Goal: Information Seeking & Learning: Compare options

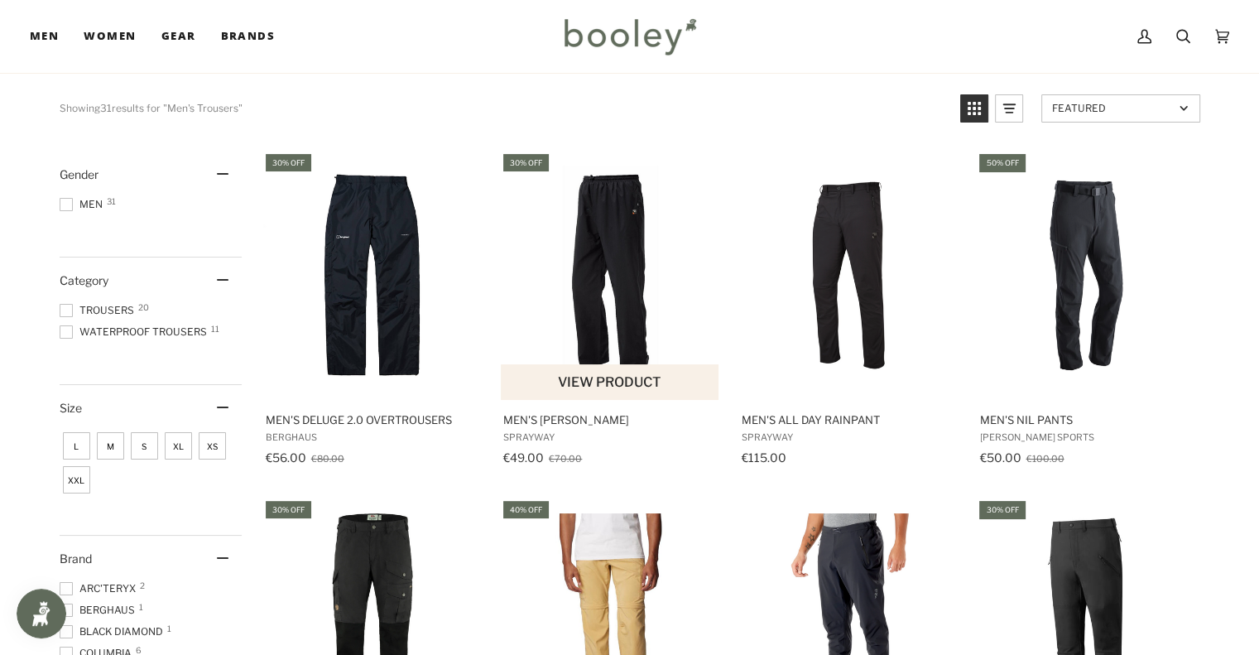
scroll to position [2, 0]
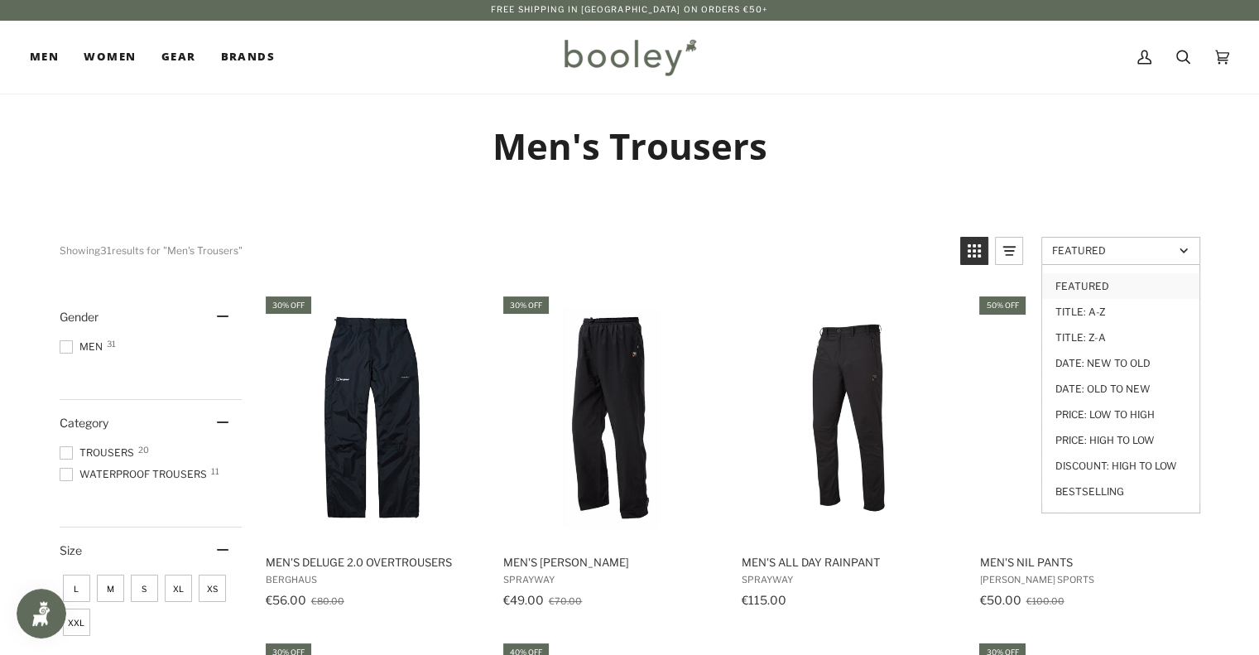
click at [1104, 254] on span "Featured" at bounding box center [1113, 250] width 122 height 12
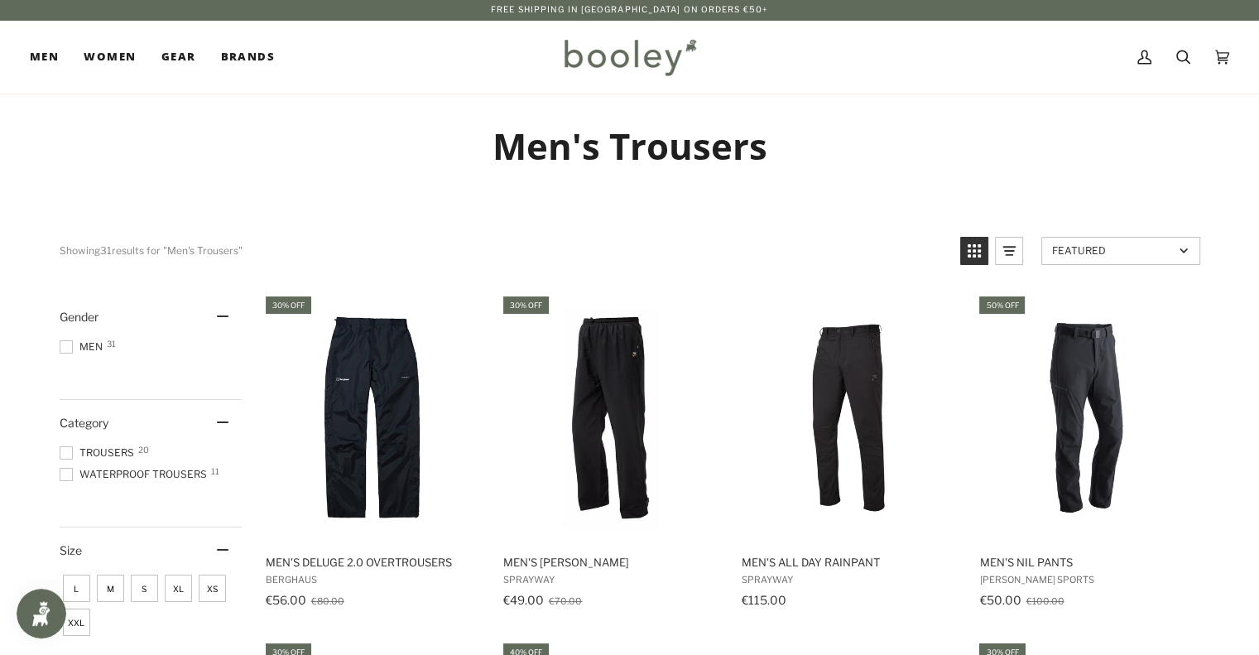
click at [1104, 254] on span "Featured" at bounding box center [1113, 250] width 122 height 12
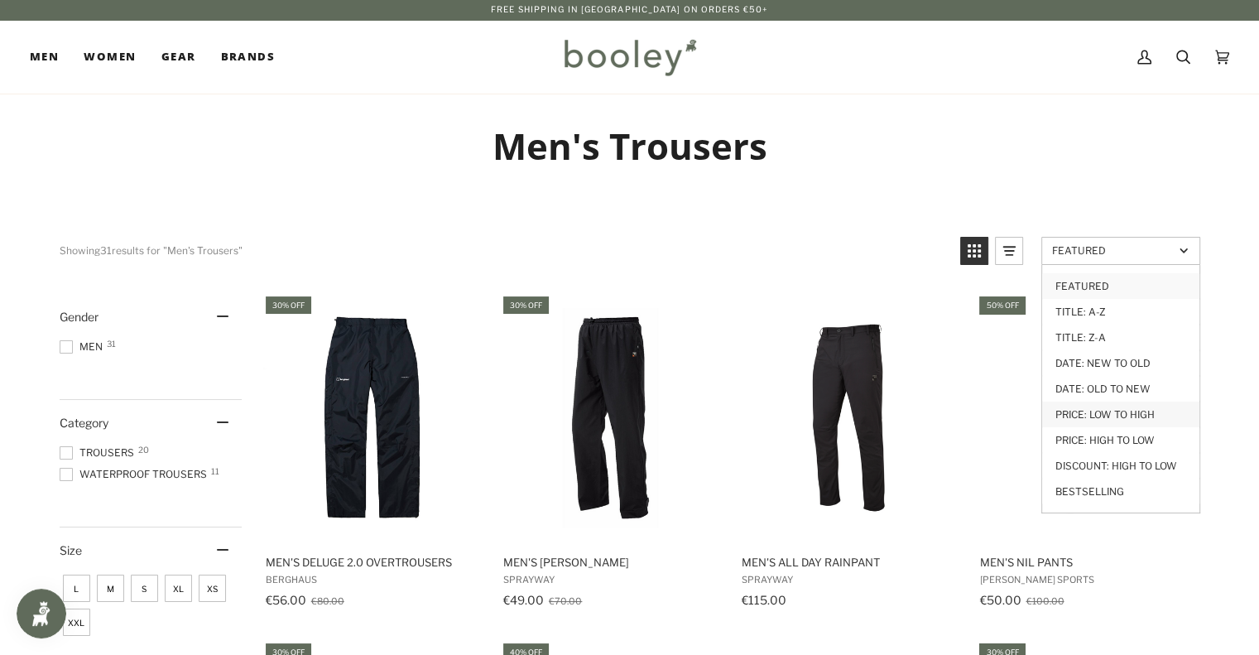
click at [1106, 415] on link "Price: Low to High" at bounding box center [1120, 414] width 157 height 26
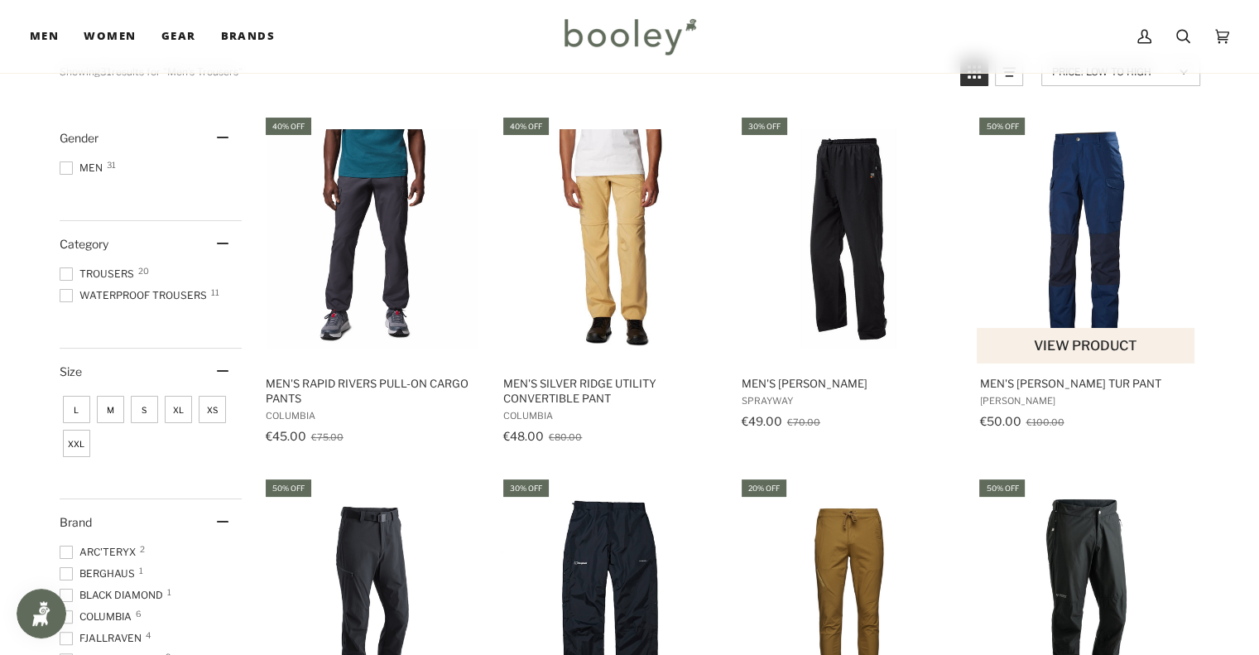
scroll to position [180, 0]
click at [1069, 297] on img "Men's Vandre Tur Pant" at bounding box center [1086, 239] width 219 height 219
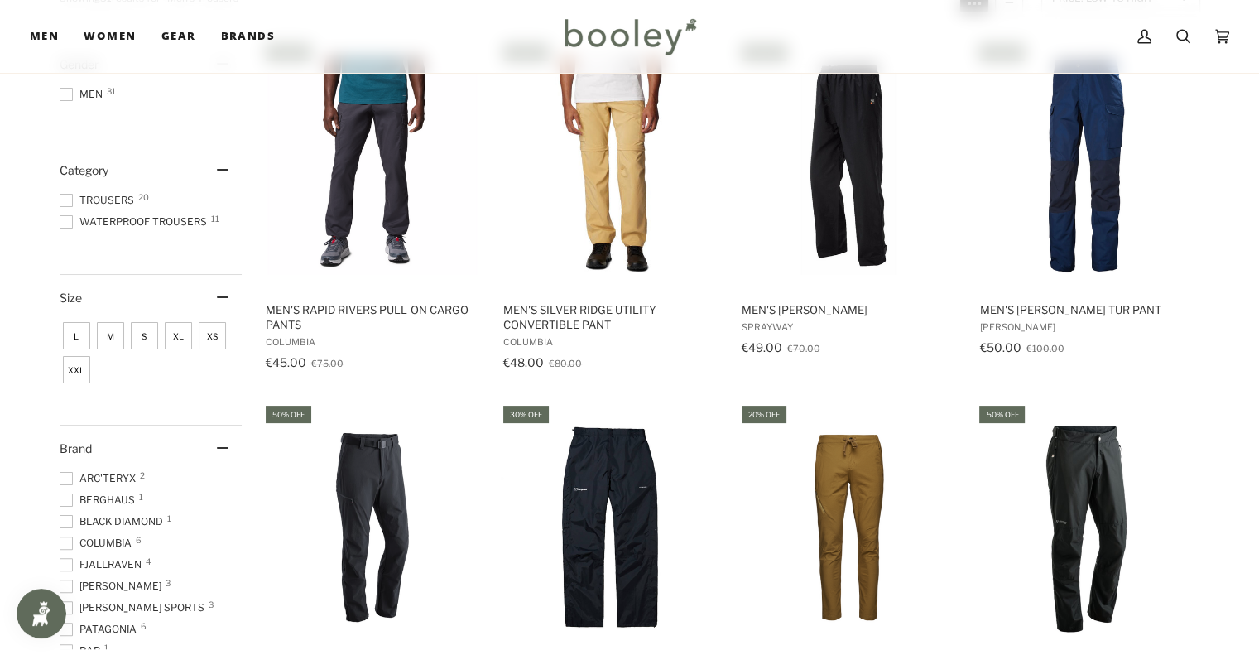
scroll to position [255, 0]
click at [108, 335] on span "M" at bounding box center [110, 335] width 27 height 27
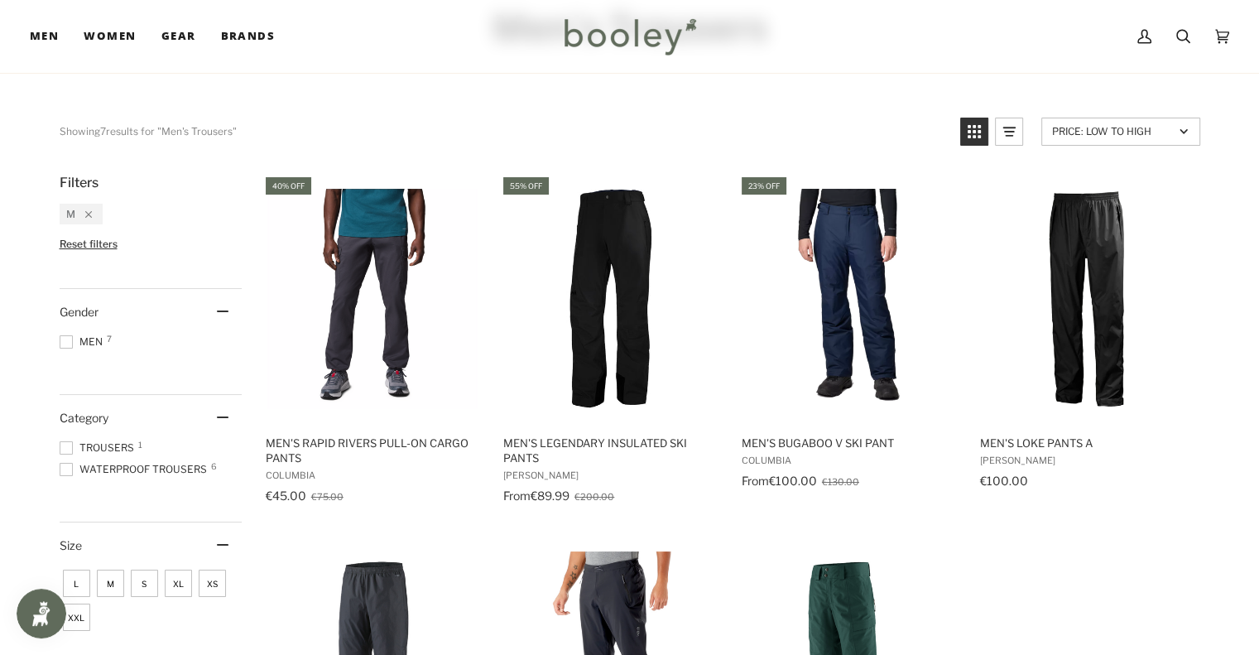
scroll to position [122, 0]
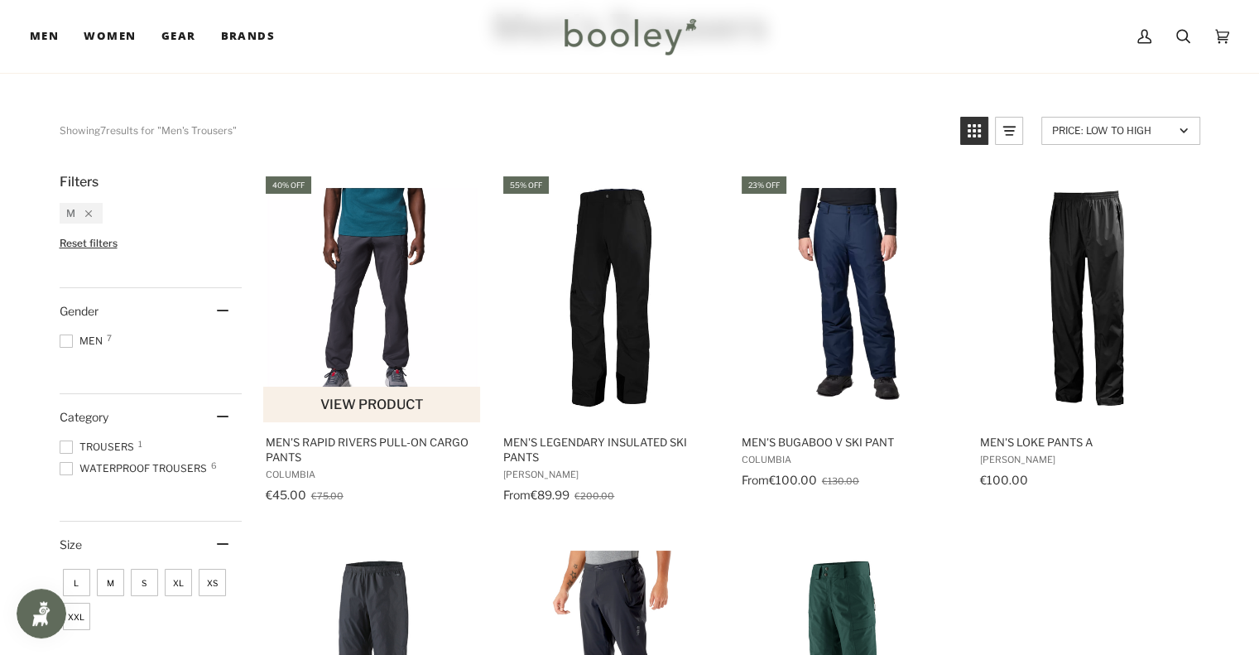
click at [362, 304] on img "Men's Rapid Rivers Pull-On Cargo Pants" at bounding box center [372, 297] width 219 height 219
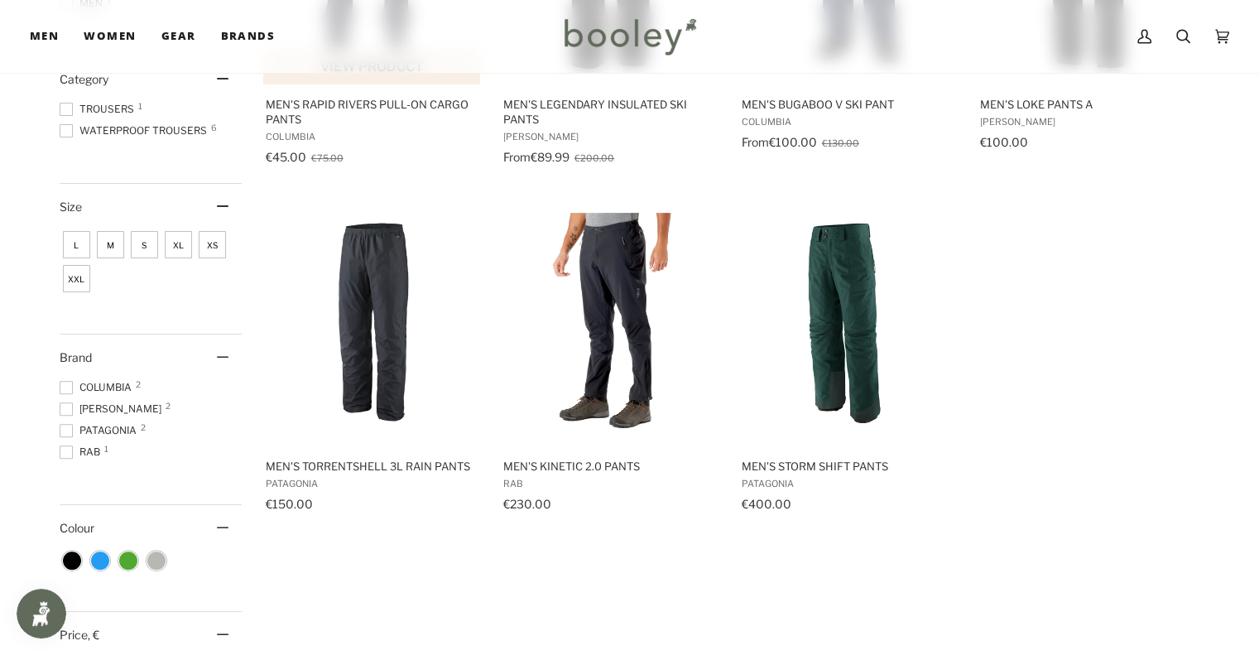
scroll to position [467, 0]
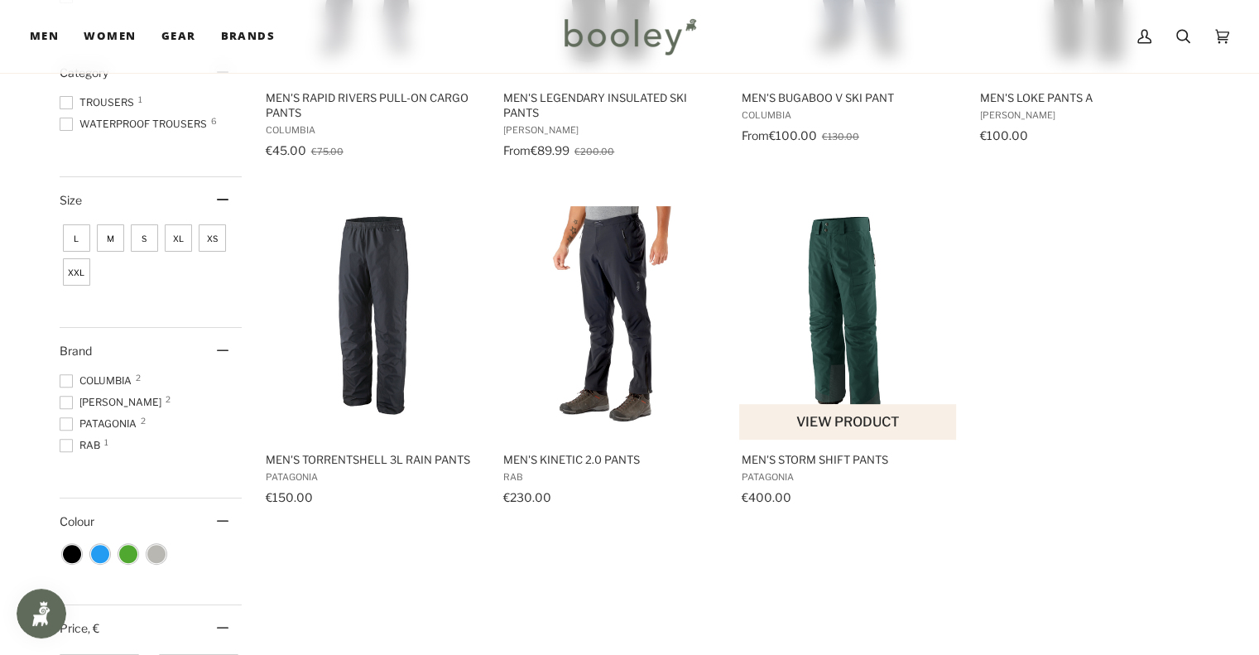
click at [788, 334] on img "Men's Storm Shift Pants" at bounding box center [848, 315] width 219 height 219
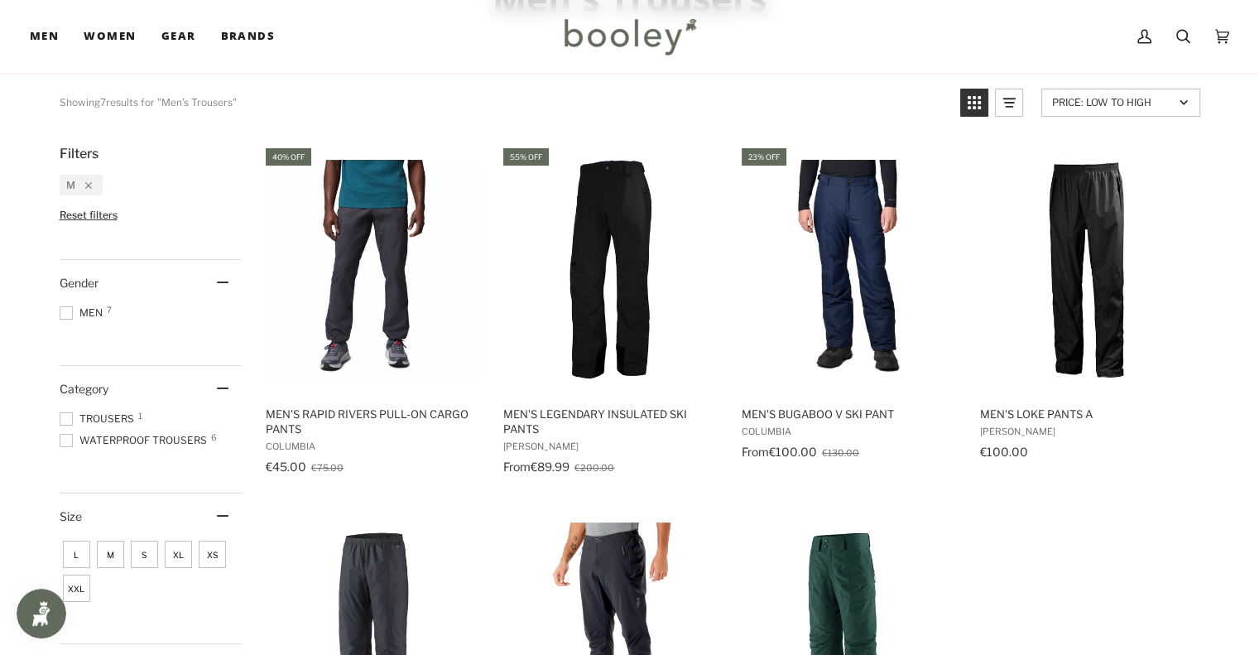
scroll to position [194, 0]
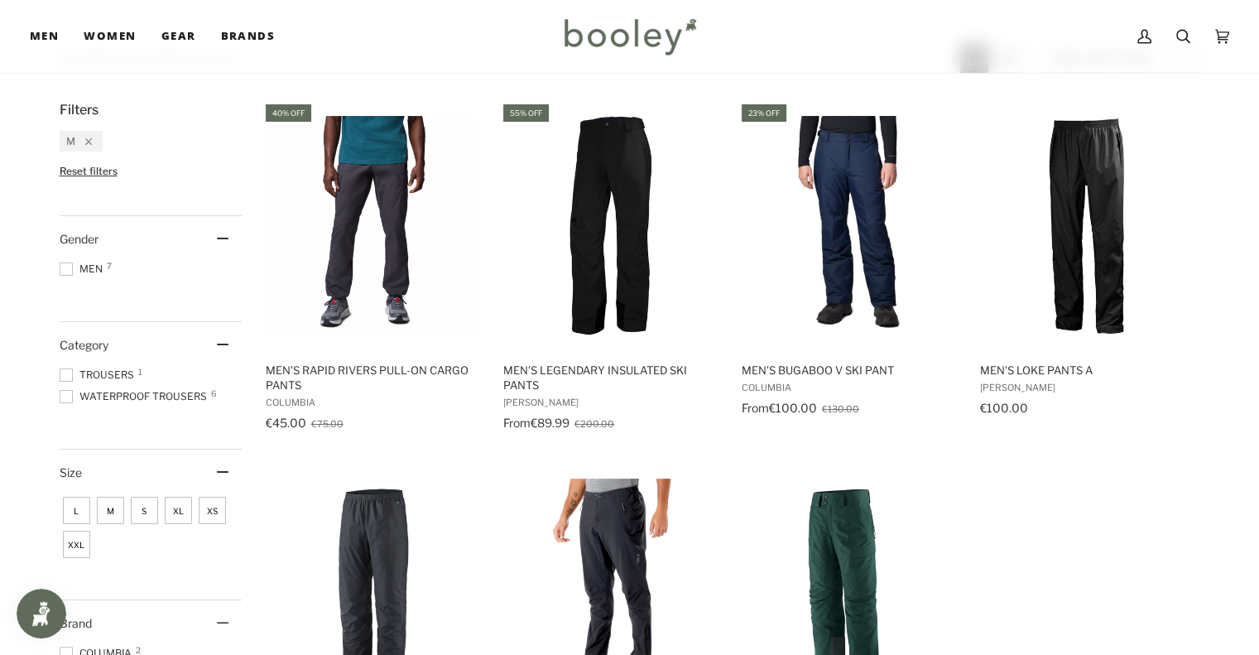
click at [112, 508] on span "M" at bounding box center [110, 510] width 27 height 27
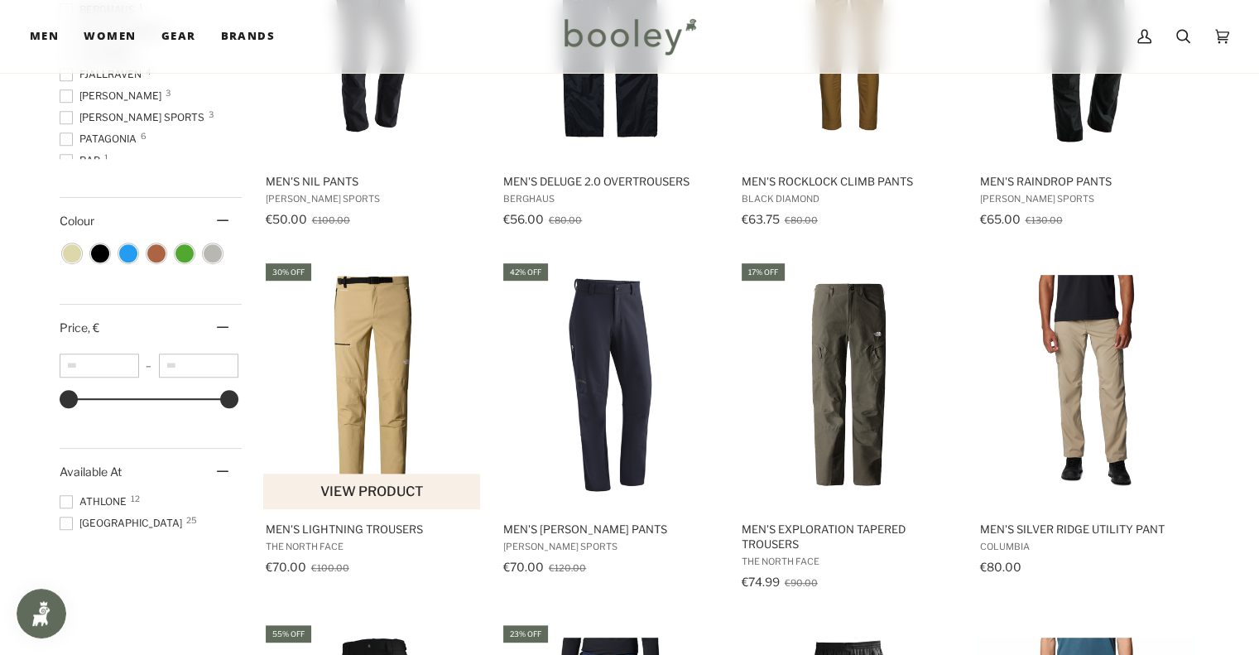
scroll to position [751, 0]
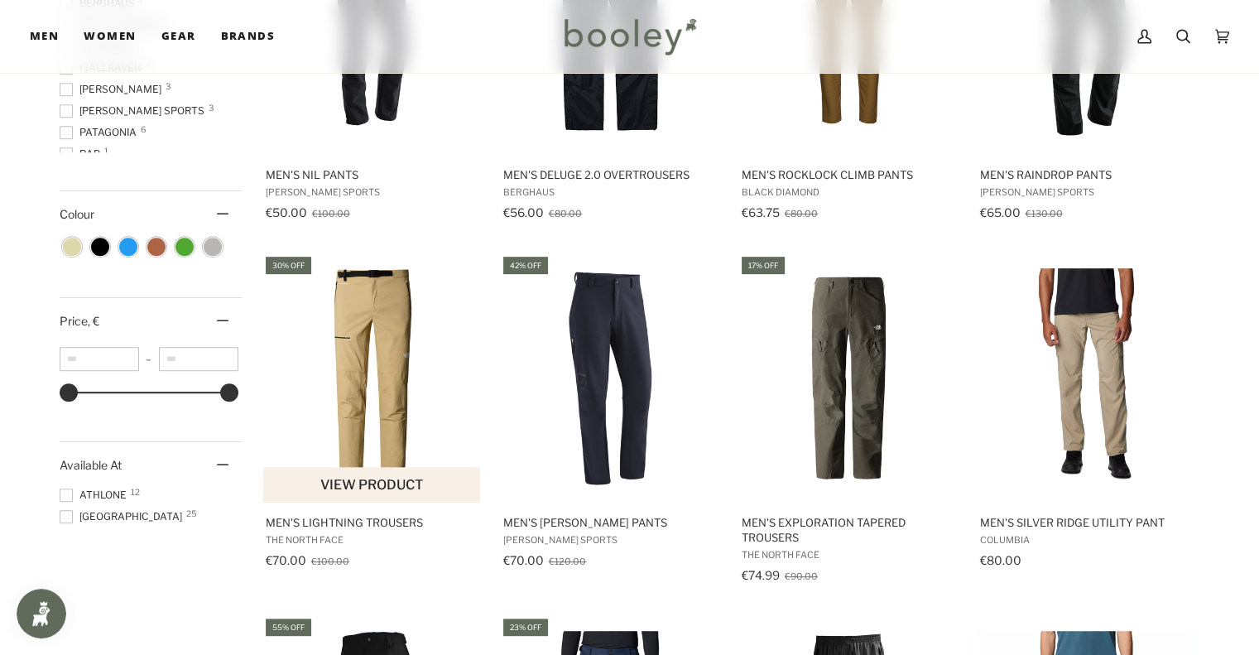
click at [384, 362] on img "Men's Lightning Trousers" at bounding box center [372, 377] width 219 height 219
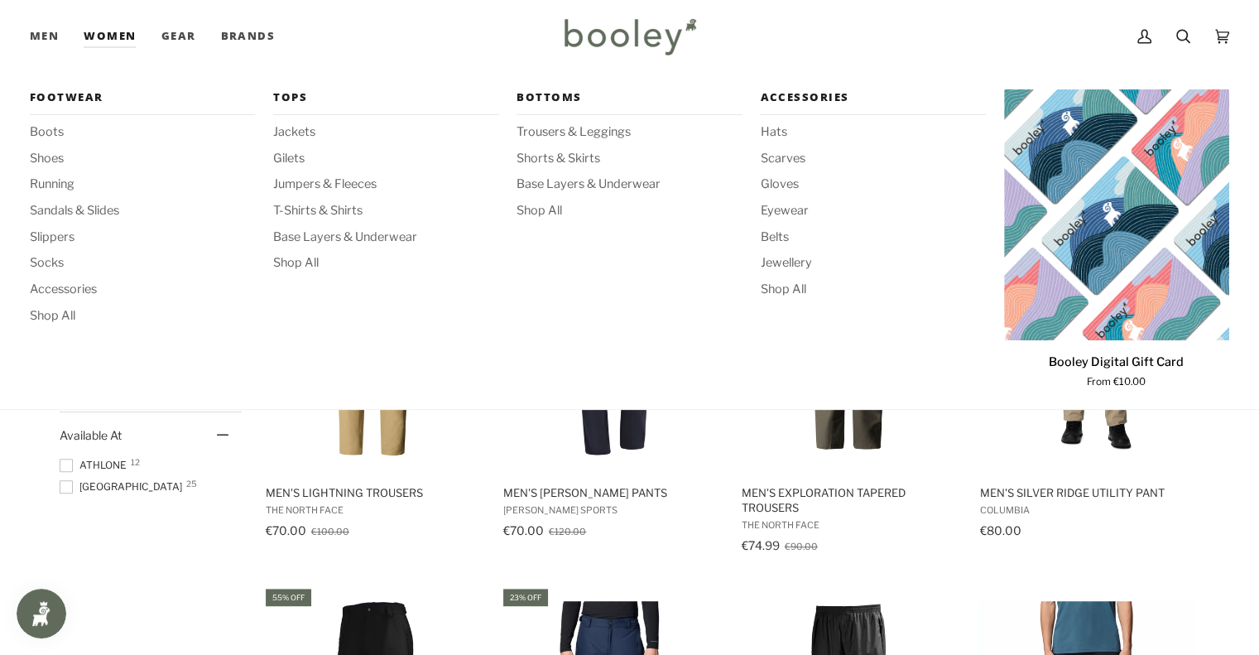
scroll to position [850, 0]
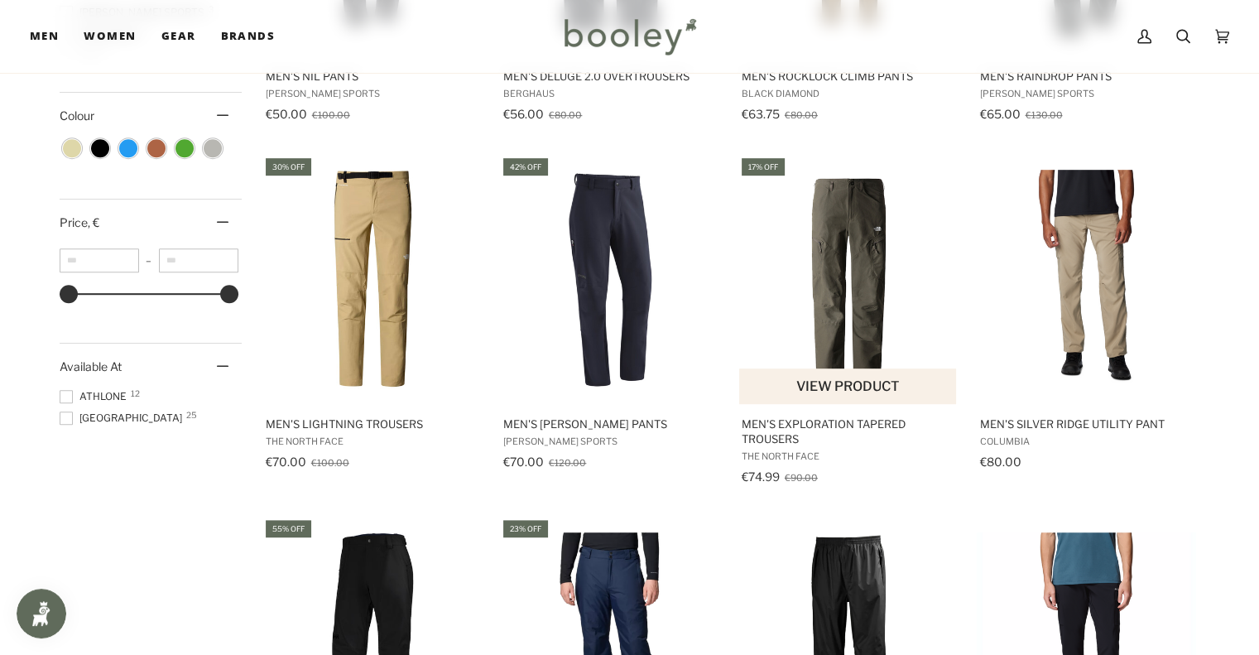
click at [799, 300] on img "Men's Exploration Tapered Trousers" at bounding box center [848, 279] width 219 height 219
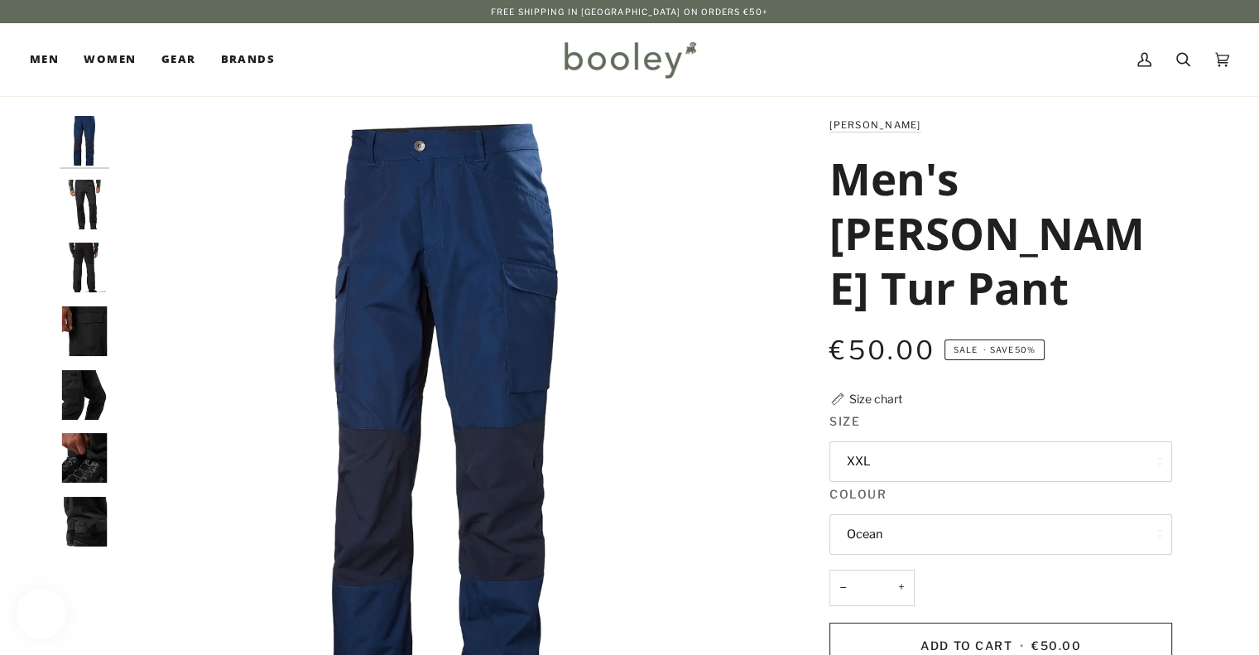
click at [865, 441] on button "XXL" at bounding box center [1000, 461] width 343 height 41
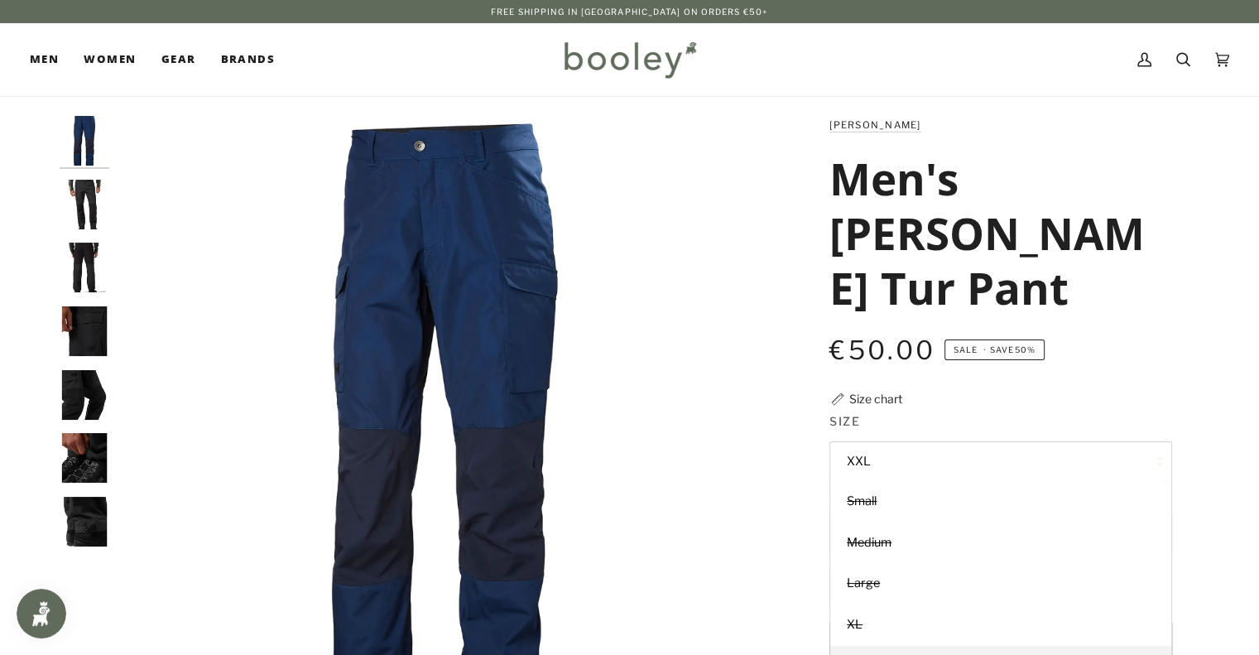
click at [1010, 412] on legend "Size" at bounding box center [1000, 425] width 343 height 26
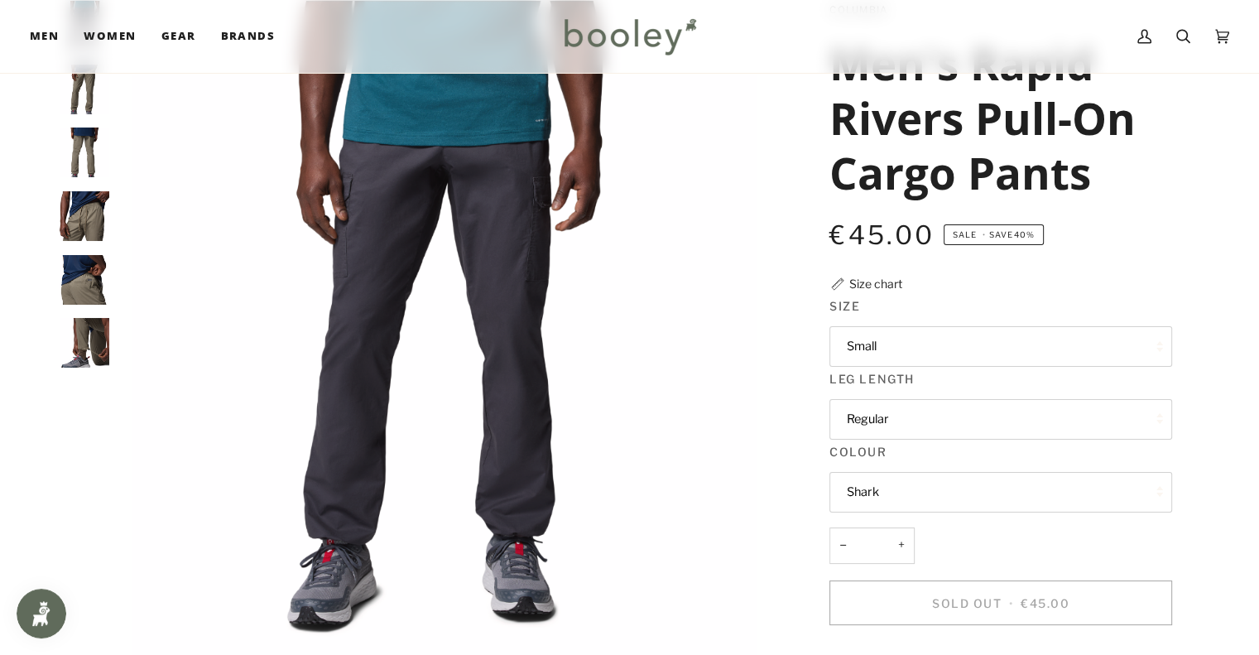
click at [92, 281] on img "Columbia Men's Rapid Rivers Pull-On Cargo Pants Stone Green - Booley Galway" at bounding box center [85, 280] width 50 height 50
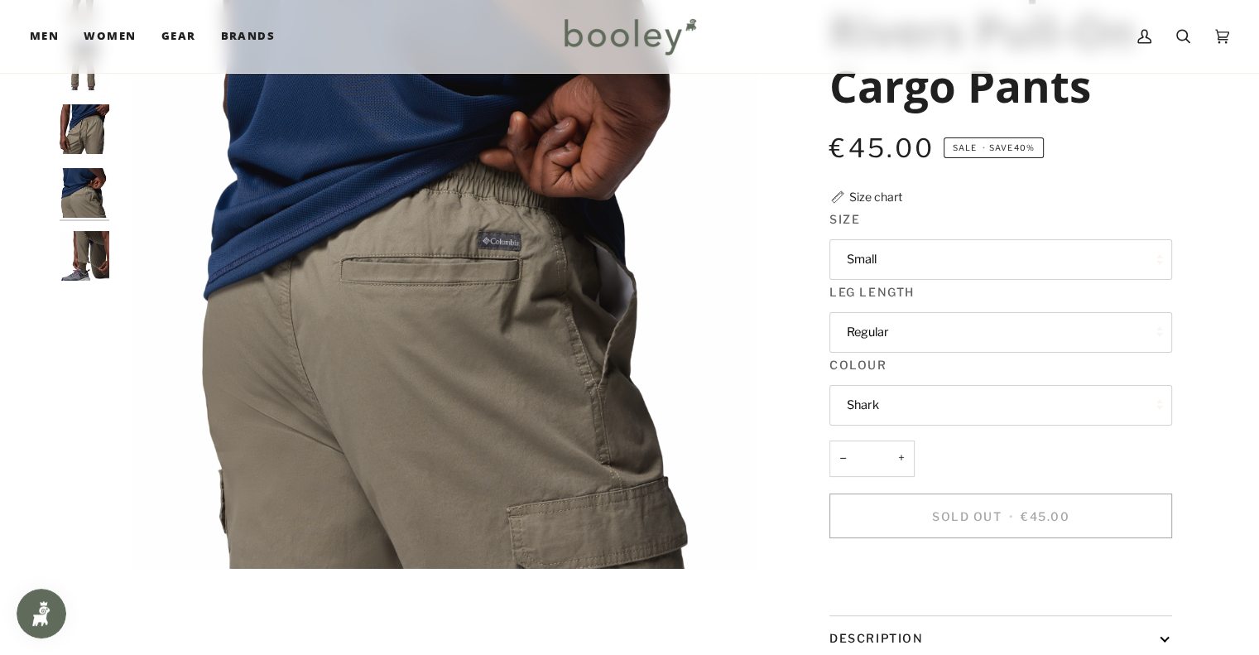
scroll to position [192, 0]
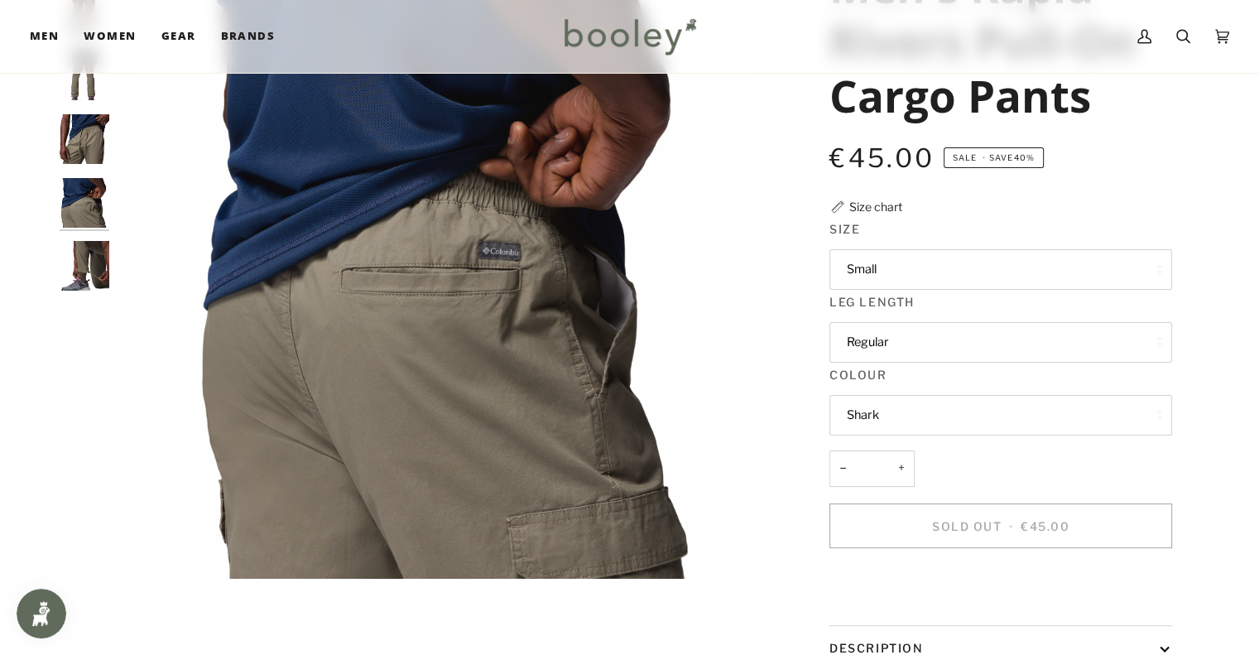
click at [79, 262] on img "Columbia Men's Rapid Rivers Pull-On Cargo Pants Stone Green - Booley Galway" at bounding box center [85, 266] width 50 height 50
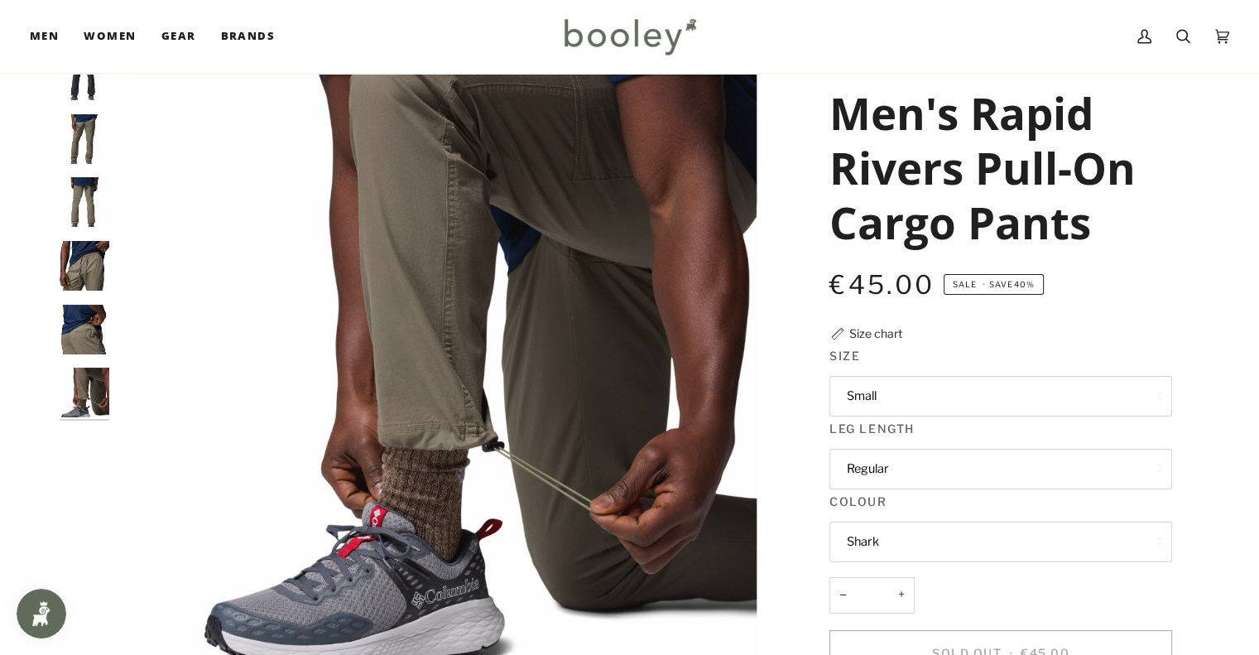
scroll to position [63, 0]
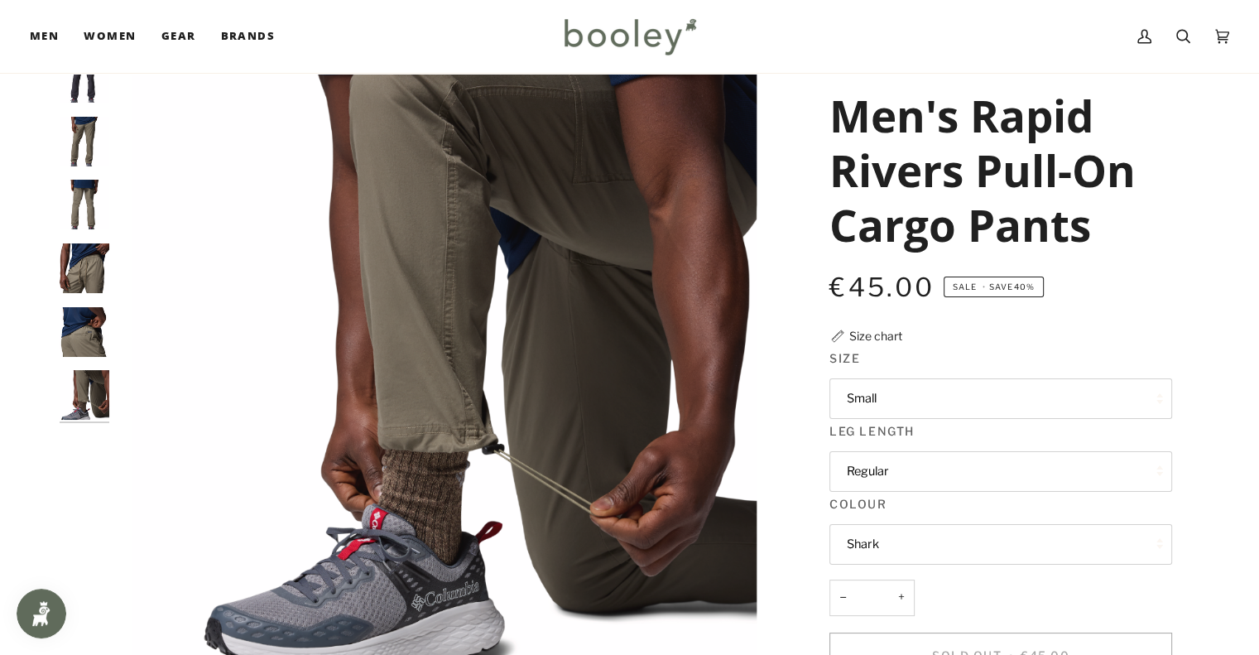
click at [85, 158] on img "Columbia Men's Rapid Rivers Pull-On Cargo Pants Stone Green - Booley Galway" at bounding box center [85, 142] width 50 height 50
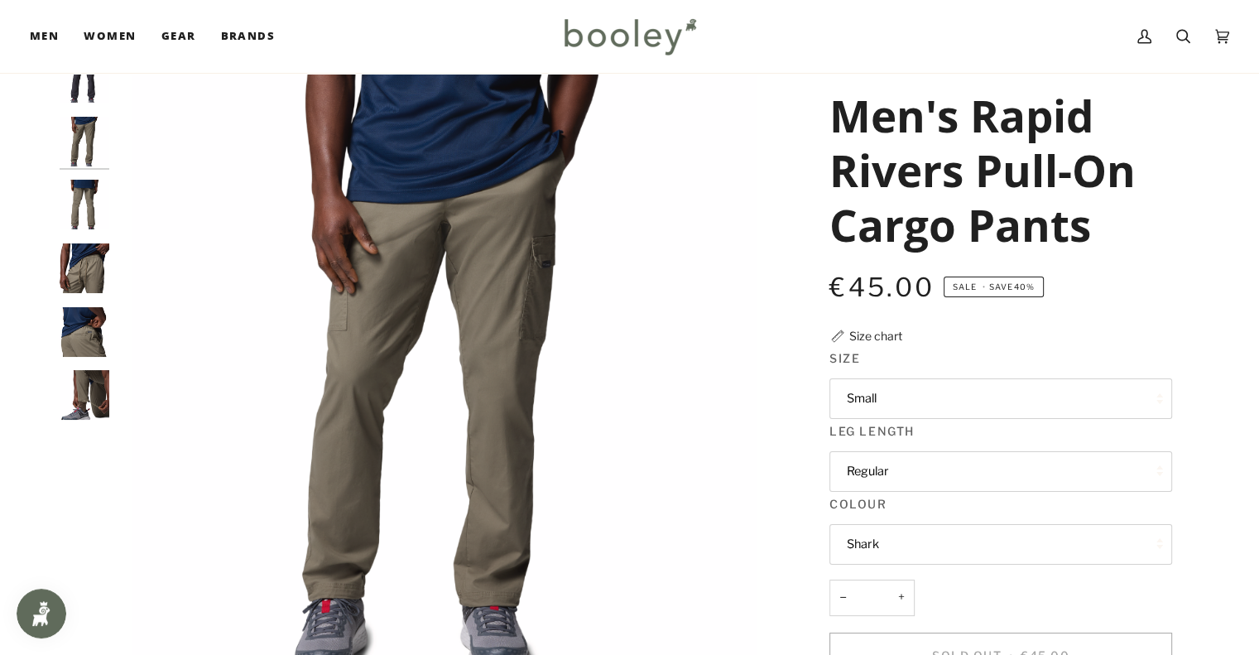
click at [89, 261] on img "Columbia Men's Rapid Rivers Pull-On Cargo Pants Stone Green - Booley Galway" at bounding box center [85, 268] width 50 height 50
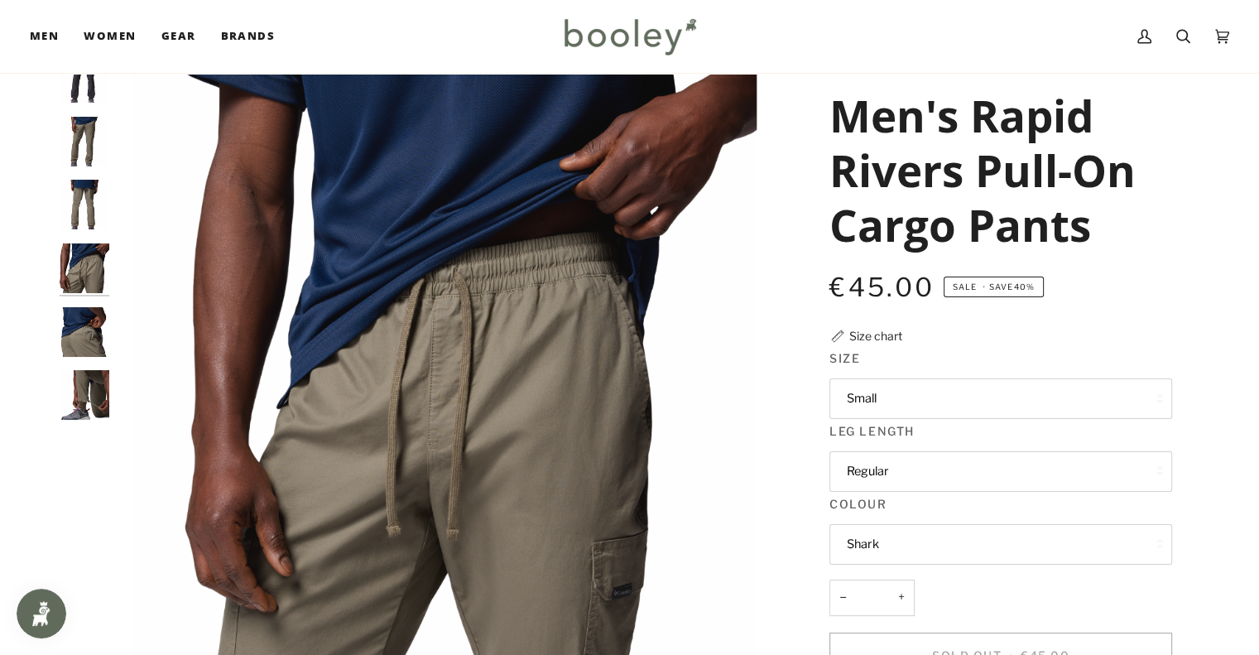
click at [84, 195] on img "Columbia Men's Rapid Rivers Pull-On Cargo Pants Stone Green - Booley Galway" at bounding box center [85, 205] width 50 height 50
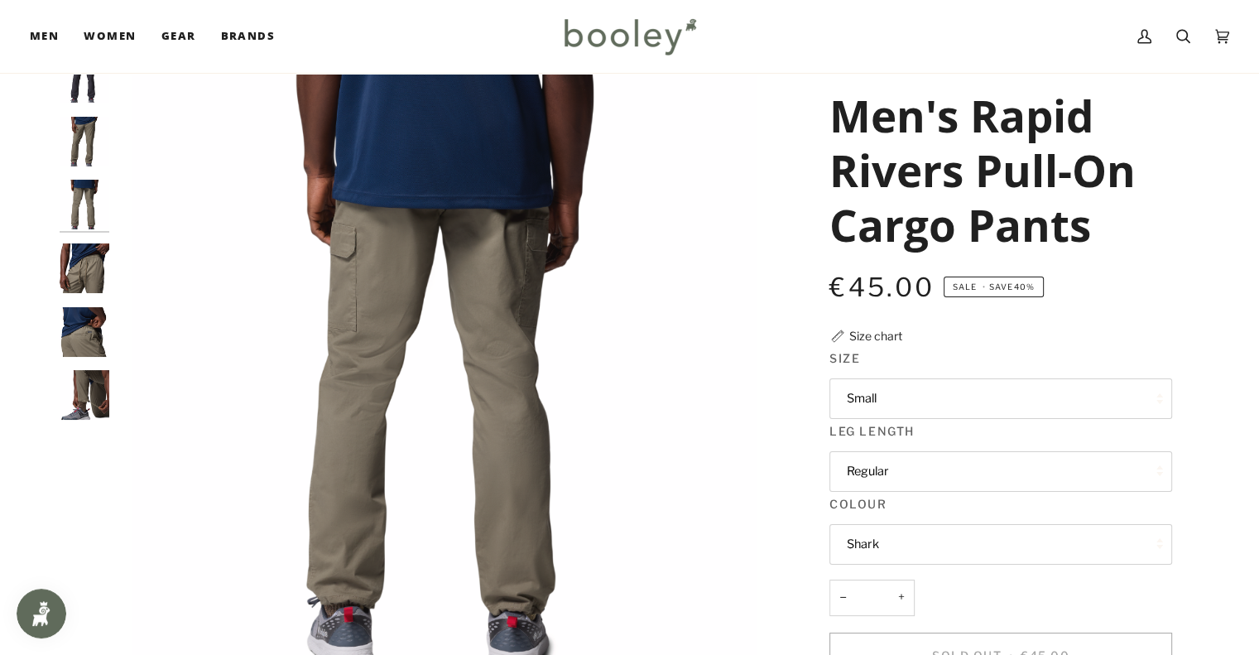
click at [84, 183] on img "Columbia Men's Rapid Rivers Pull-On Cargo Pants Stone Green - Booley Galway" at bounding box center [85, 205] width 50 height 50
click at [84, 150] on img "Columbia Men's Rapid Rivers Pull-On Cargo Pants Stone Green - Booley Galway" at bounding box center [85, 142] width 50 height 50
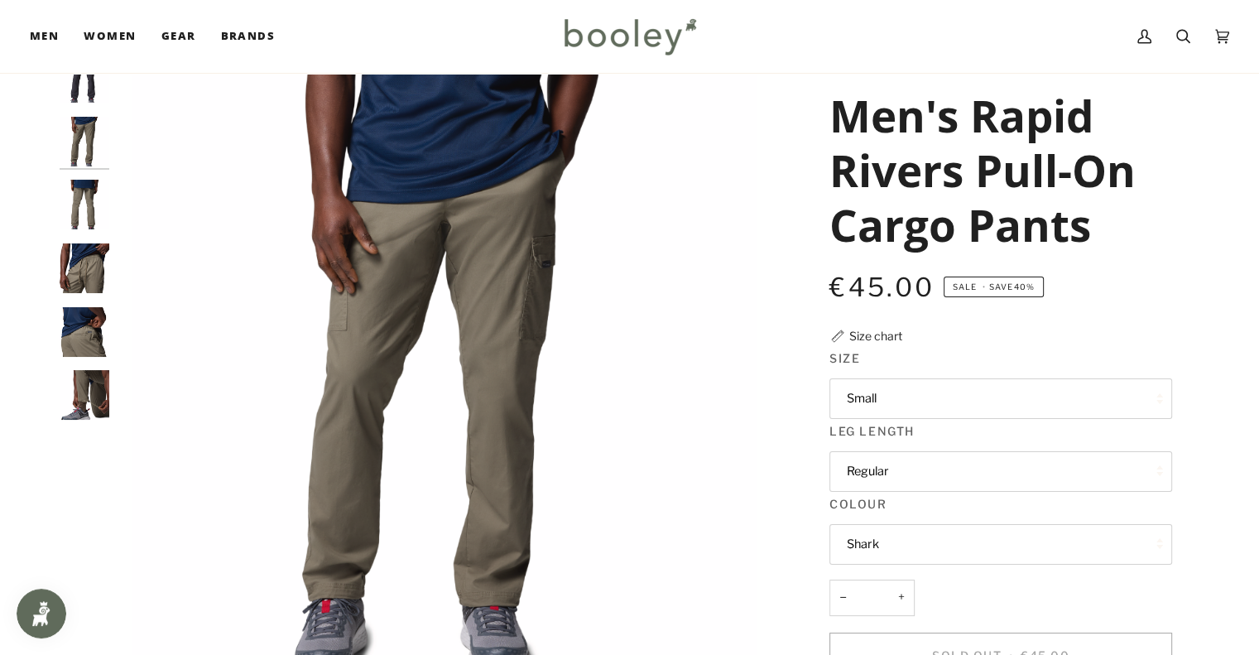
click at [79, 94] on img "Columbia Men's Rapid Rivers Pull-On Cargo Pants Shark - Booley Galway" at bounding box center [85, 78] width 50 height 50
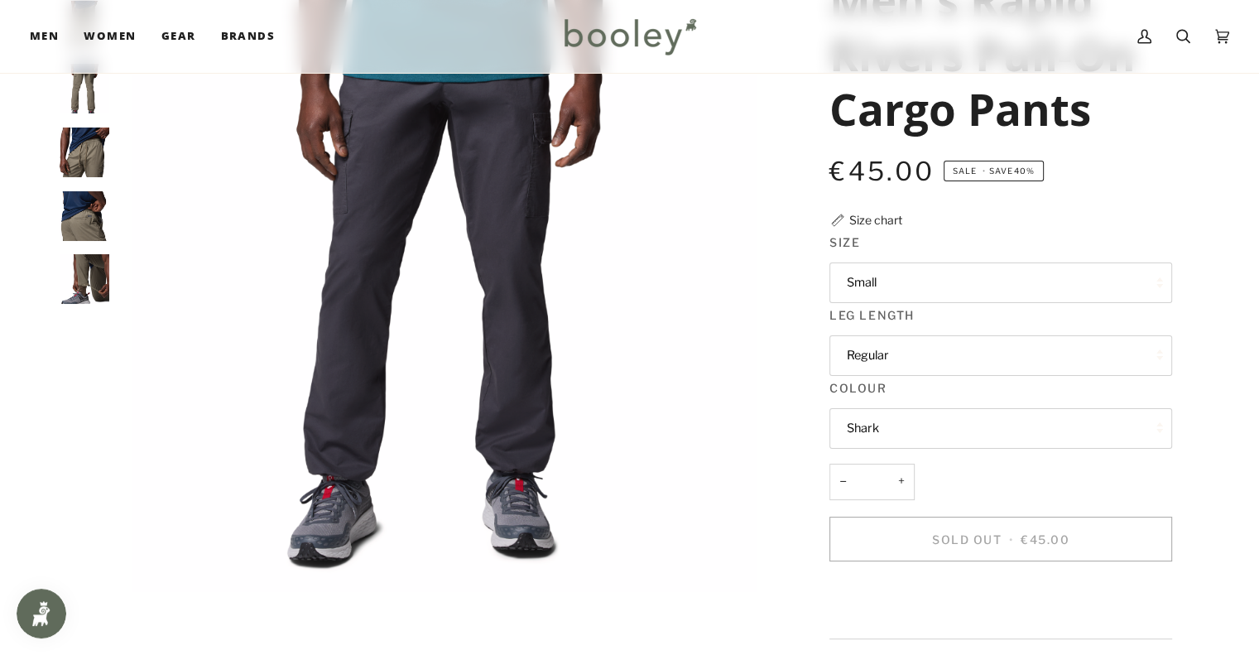
scroll to position [179, 0]
click at [985, 293] on button "Small" at bounding box center [1000, 282] width 343 height 41
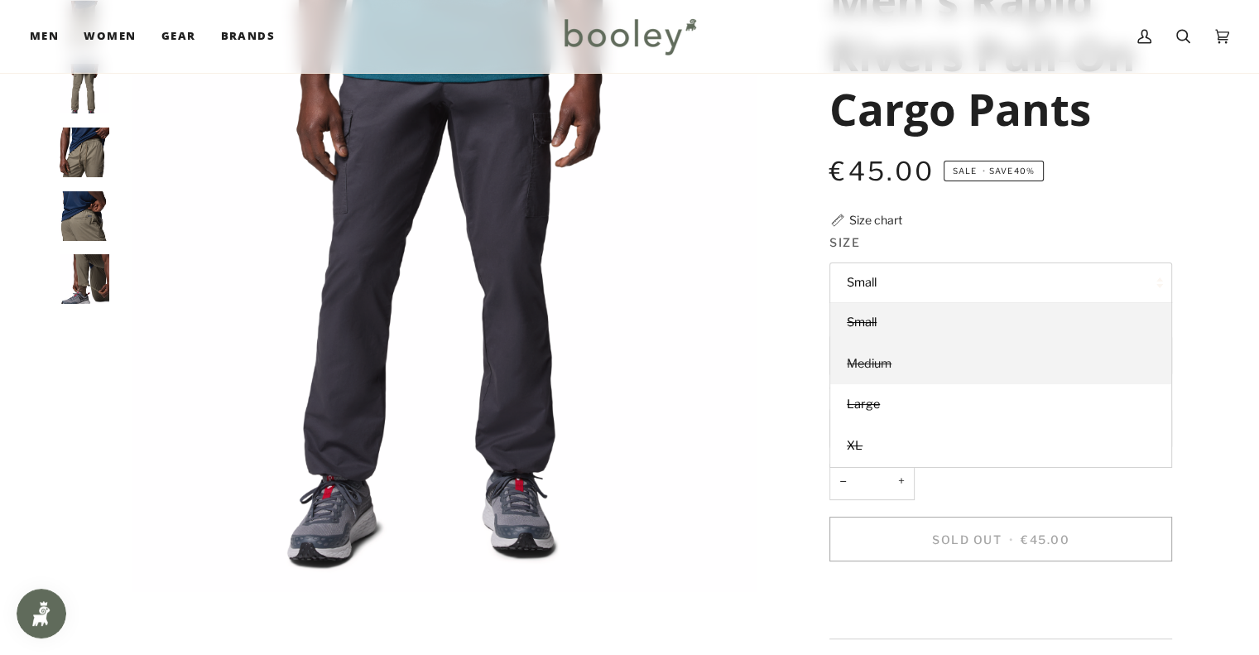
click at [942, 359] on link "Medium" at bounding box center [1000, 363] width 341 height 41
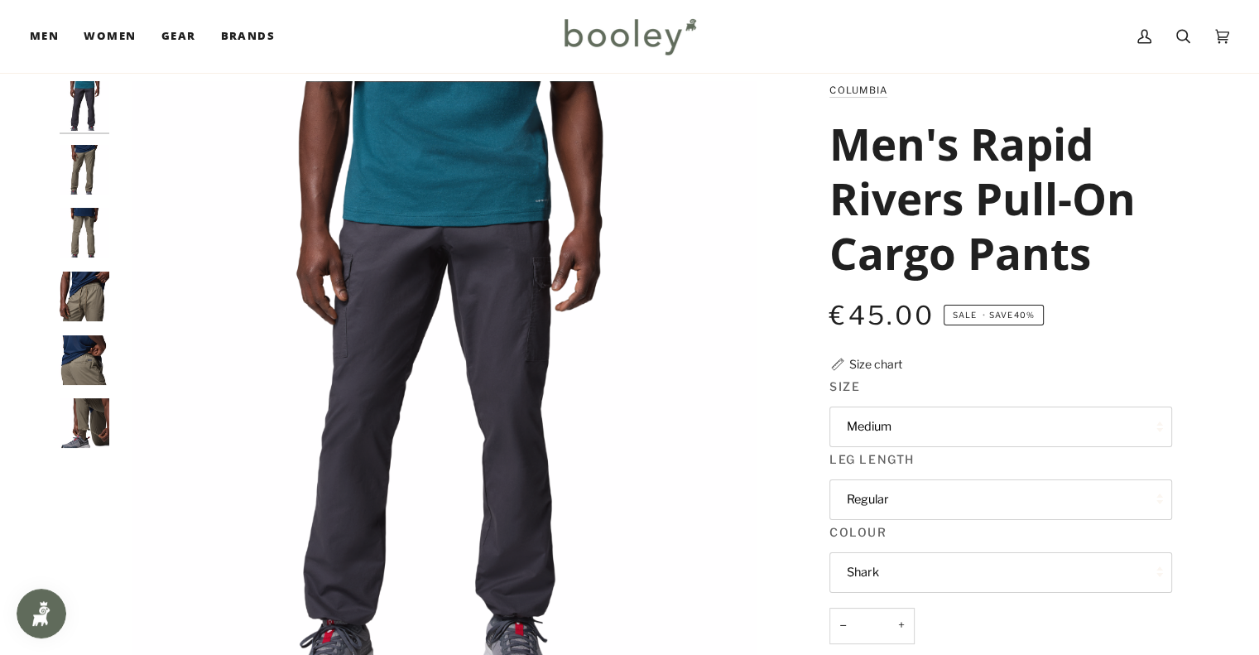
scroll to position [33, 0]
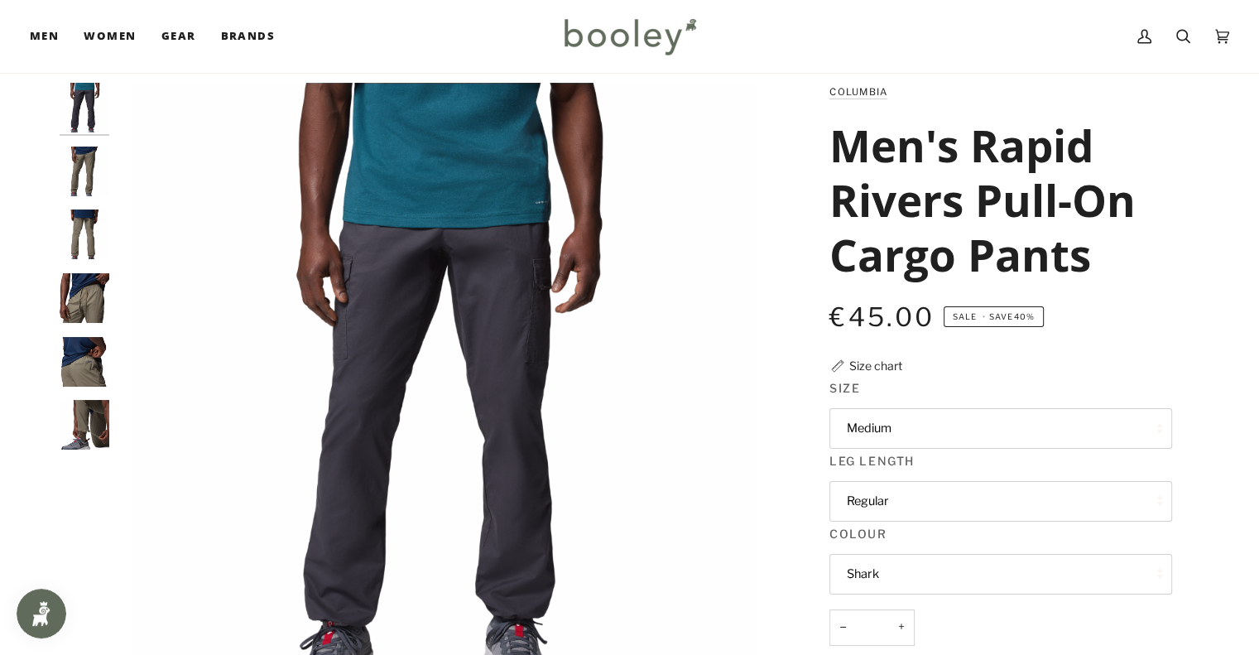
click at [998, 438] on button "Medium" at bounding box center [1000, 428] width 343 height 41
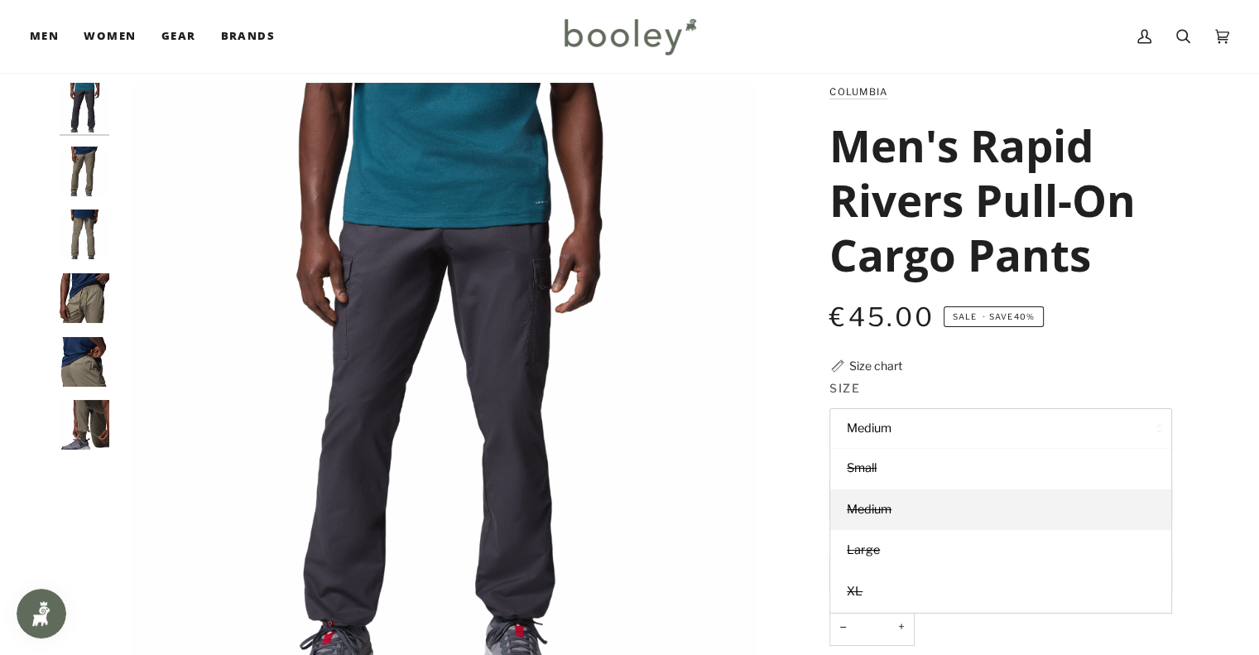
click at [963, 370] on div "Columbia Men's Rapid Rivers Pull-On Cargo Pants €45.00 Sale • Save 40% Size cha…" at bounding box center [985, 590] width 372 height 1014
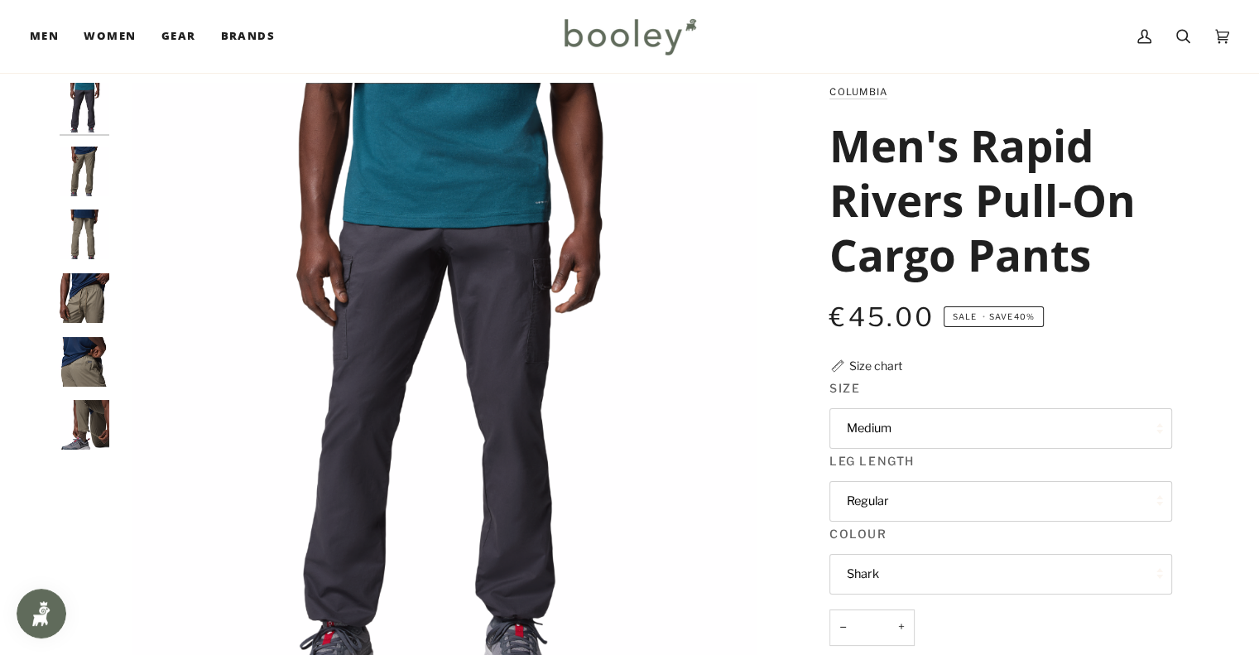
click at [914, 482] on button "Regular" at bounding box center [1000, 501] width 343 height 41
click at [865, 578] on button "Shark" at bounding box center [1000, 574] width 343 height 41
click at [904, 540] on legend "Colour" at bounding box center [1000, 538] width 343 height 26
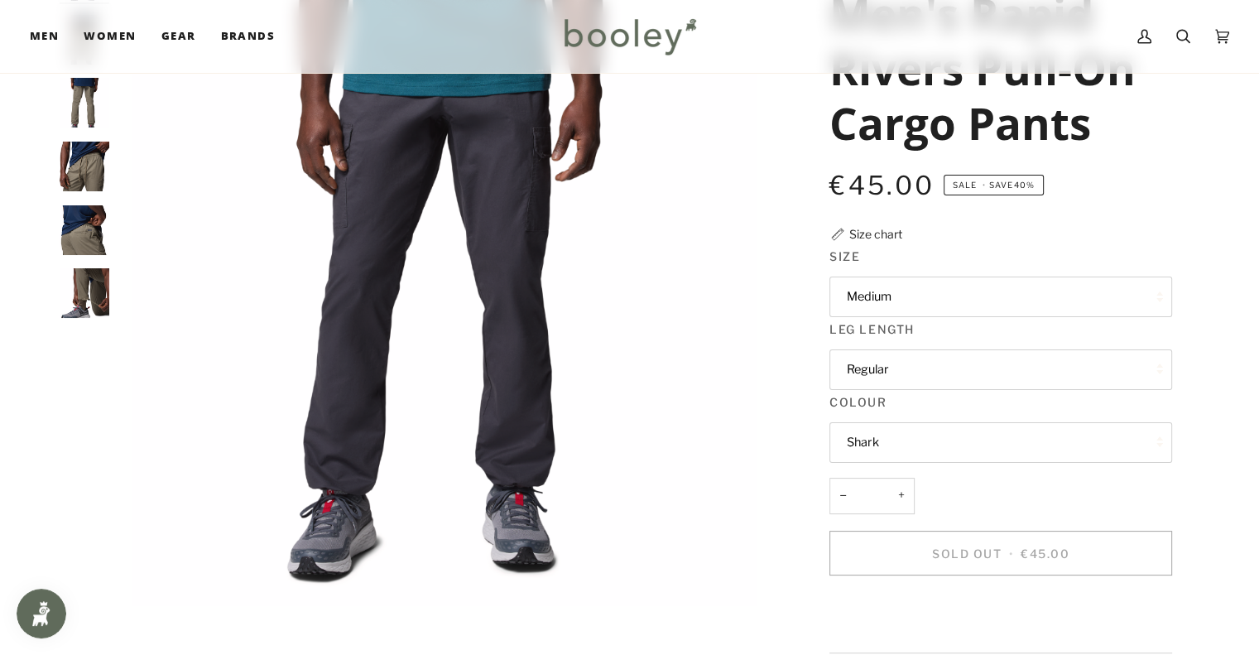
scroll to position [174, 0]
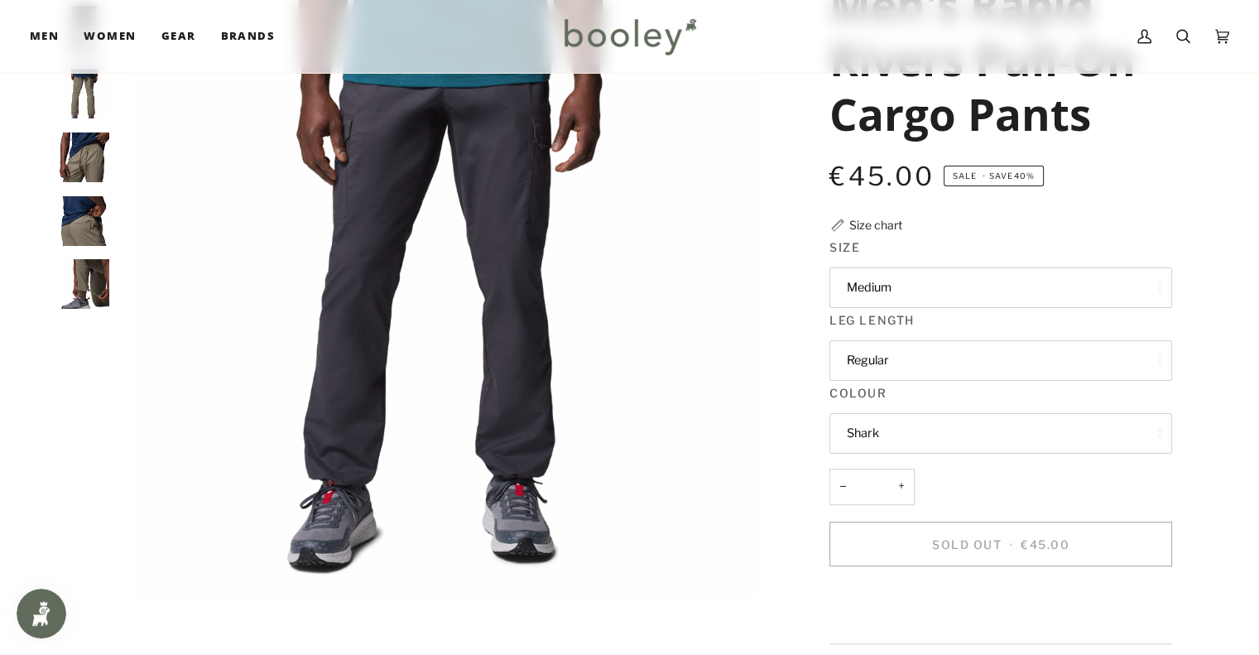
click at [916, 442] on button "Shark" at bounding box center [1000, 433] width 343 height 41
click at [898, 390] on legend "Colour" at bounding box center [1000, 397] width 343 height 26
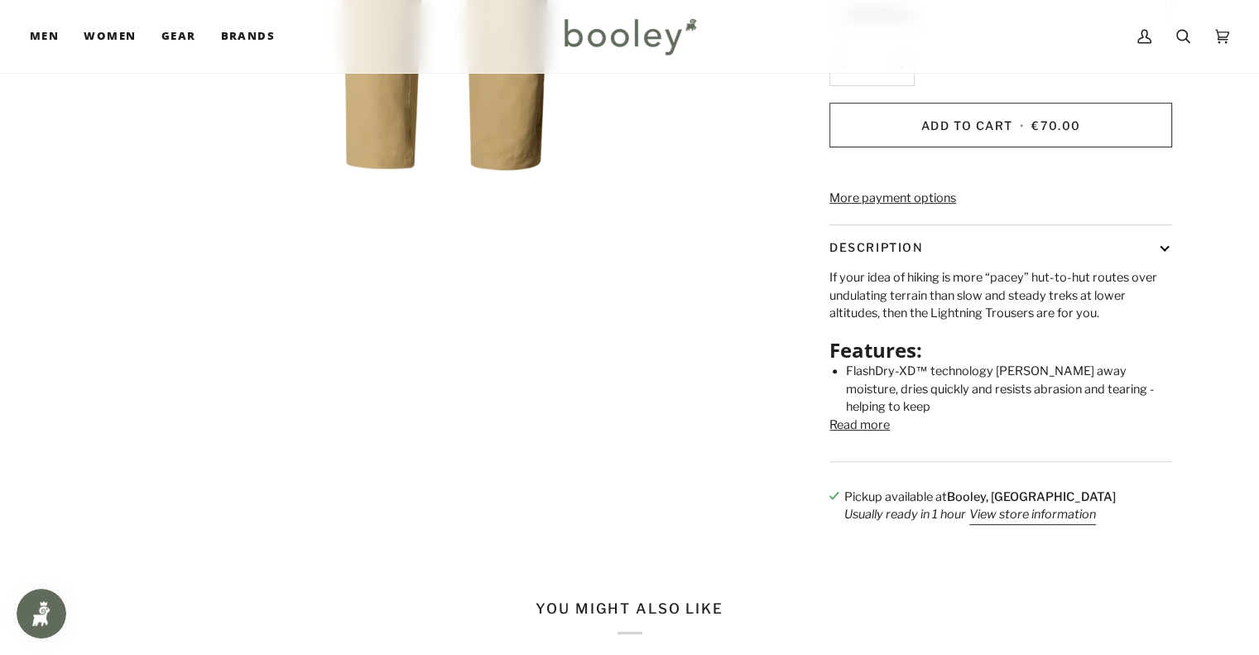
scroll to position [593, 0]
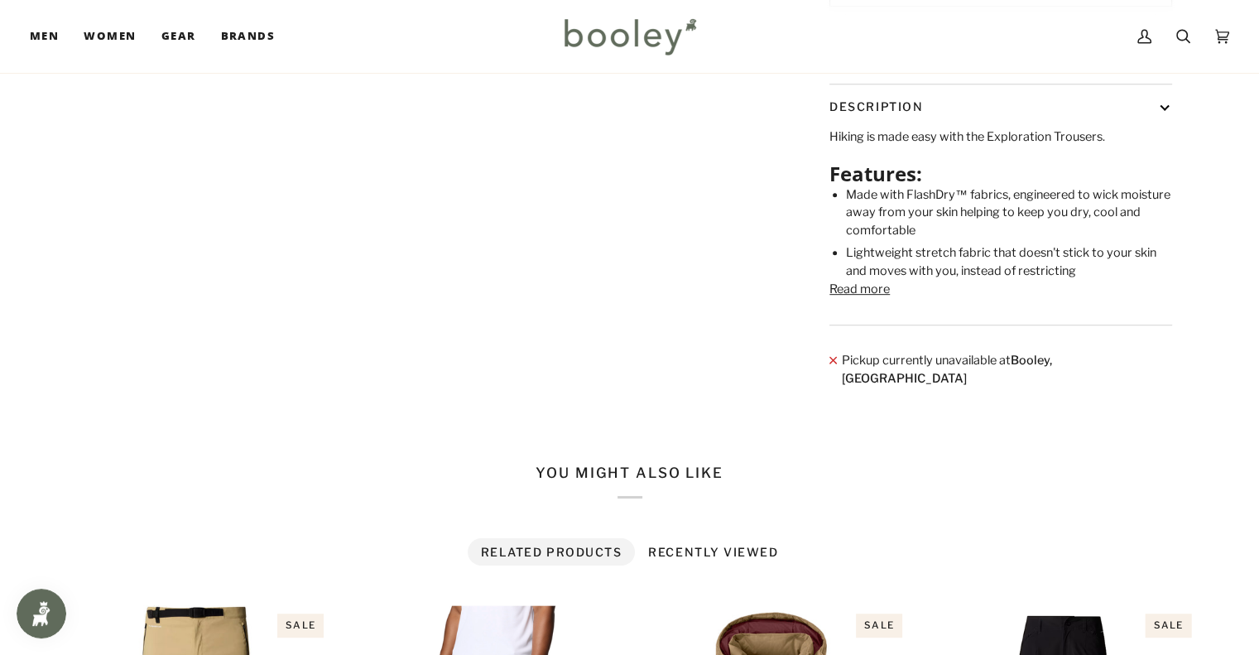
scroll to position [785, 0]
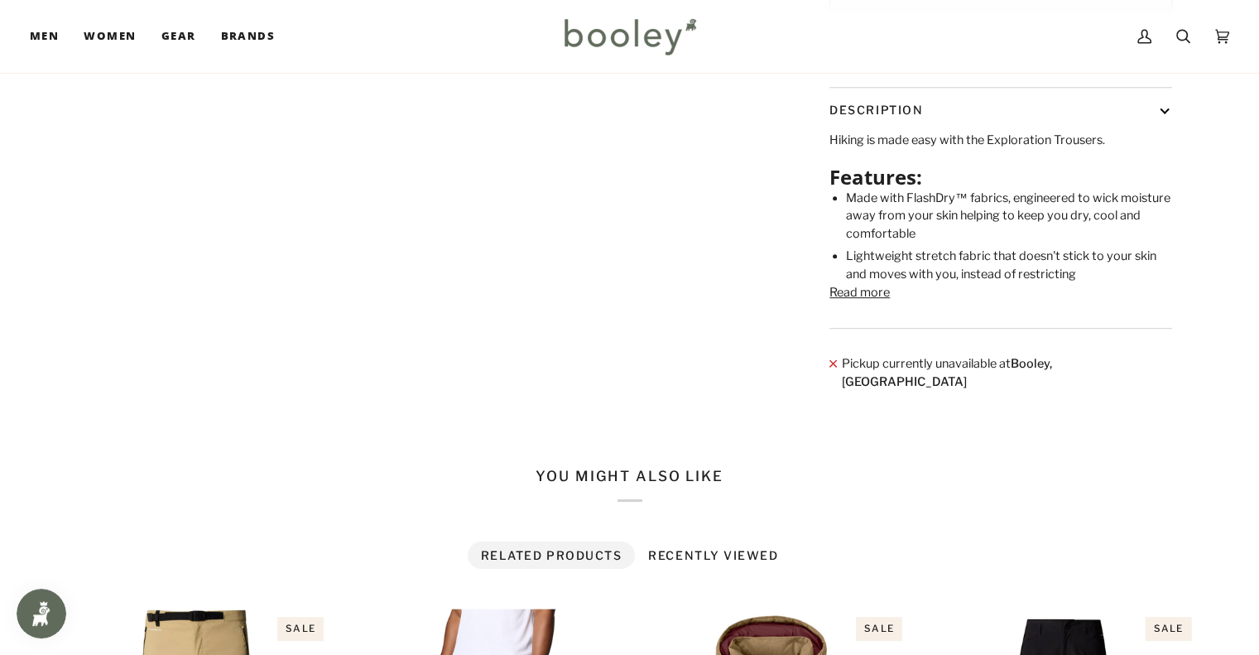
click at [854, 302] on button "Read more" at bounding box center [859, 293] width 60 height 18
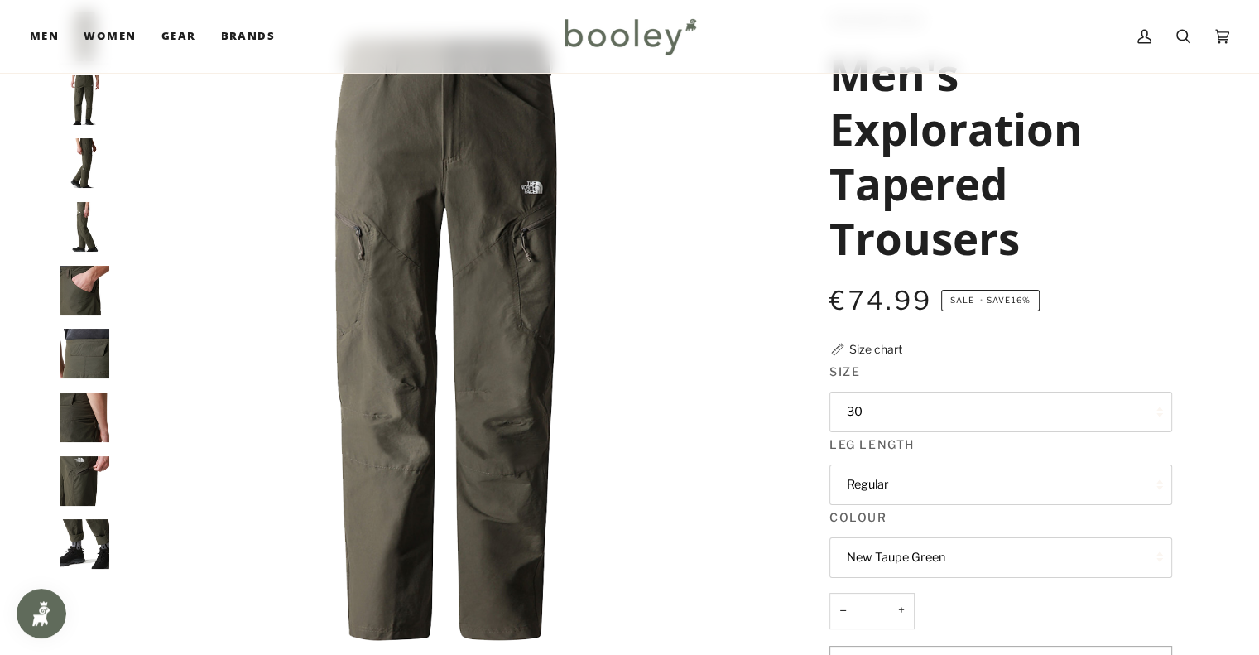
scroll to position [105, 0]
click at [68, 340] on img "The North Face Men's Exploration Regular Tapered Trousers New Taupe Green - Boo…" at bounding box center [85, 353] width 50 height 50
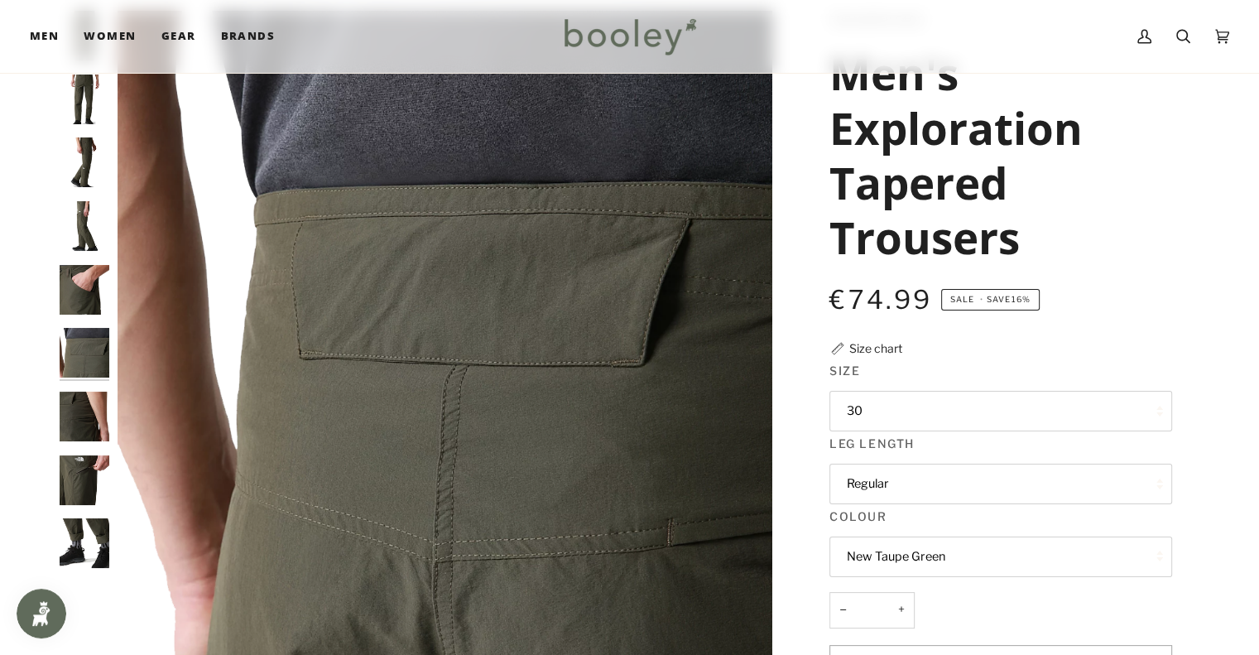
click at [63, 416] on img "The North Face Men's Exploration Regular Tapered Trousers New Taupe Green - Boo…" at bounding box center [85, 416] width 50 height 50
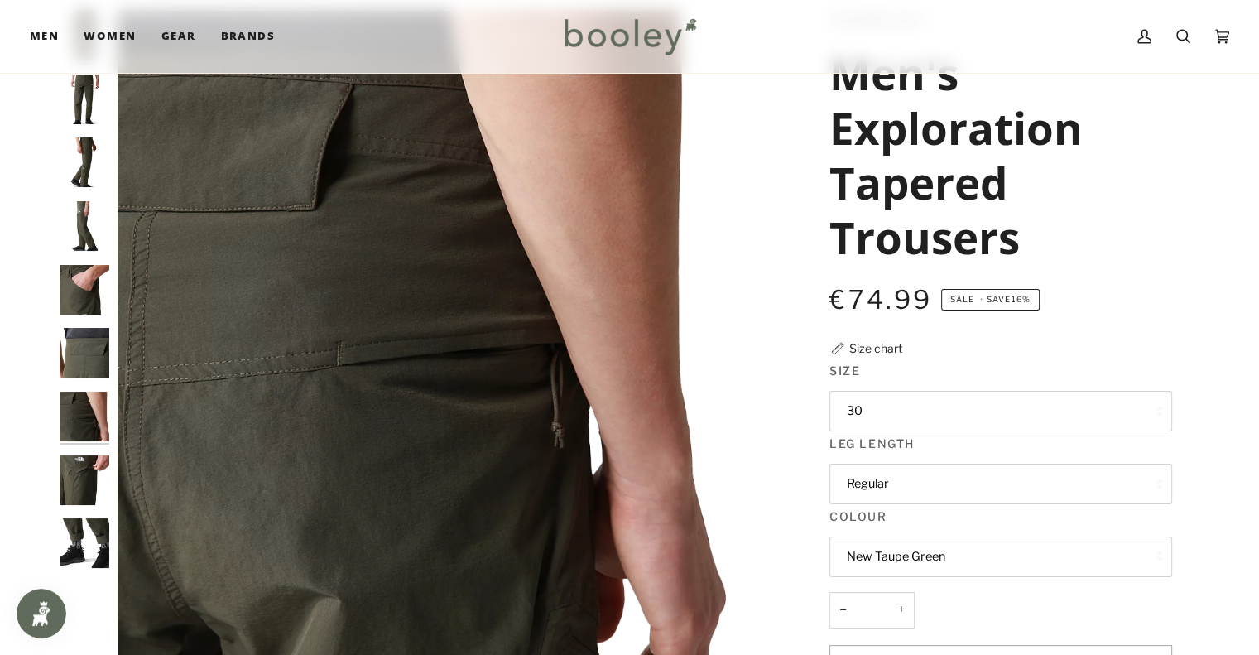
click at [65, 479] on img "The North Face Men's Exploration Regular Tapered Trousers New Taupe Green - Boo…" at bounding box center [85, 480] width 50 height 50
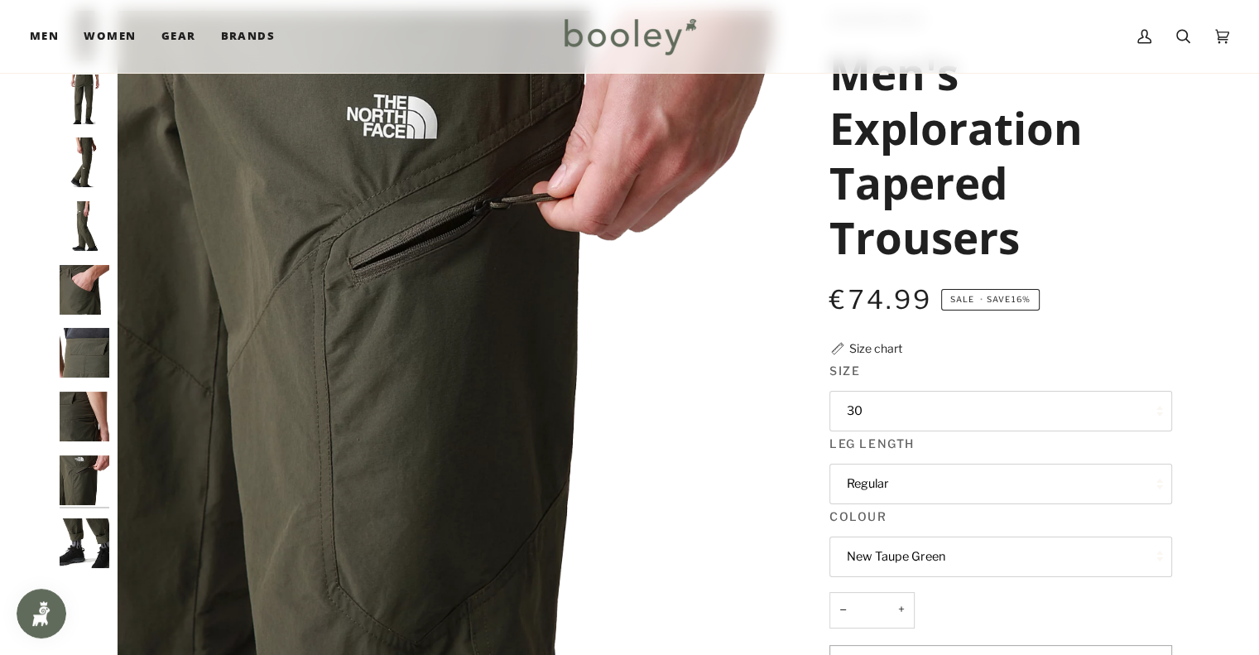
click at [73, 531] on img "The North Face Men's Exploration Regular Tapered Trousers New Taupe Green - Boo…" at bounding box center [85, 543] width 50 height 50
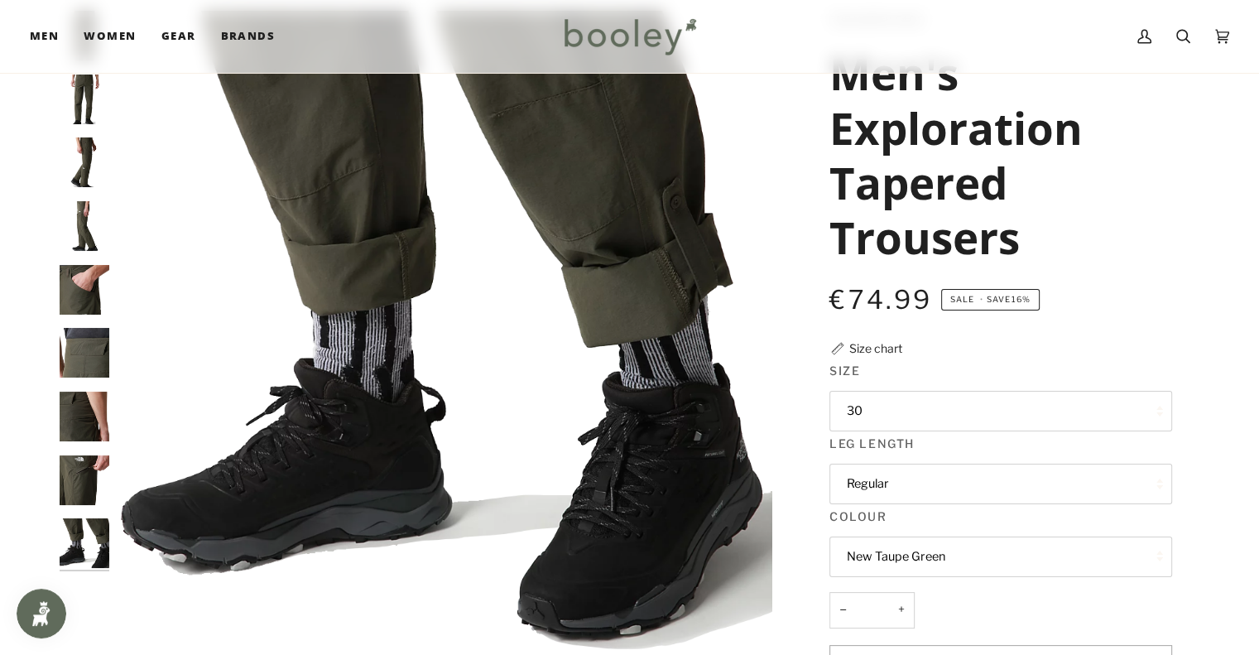
click at [84, 459] on img "The North Face Men's Exploration Regular Tapered Trousers New Taupe Green - Boo…" at bounding box center [85, 480] width 50 height 50
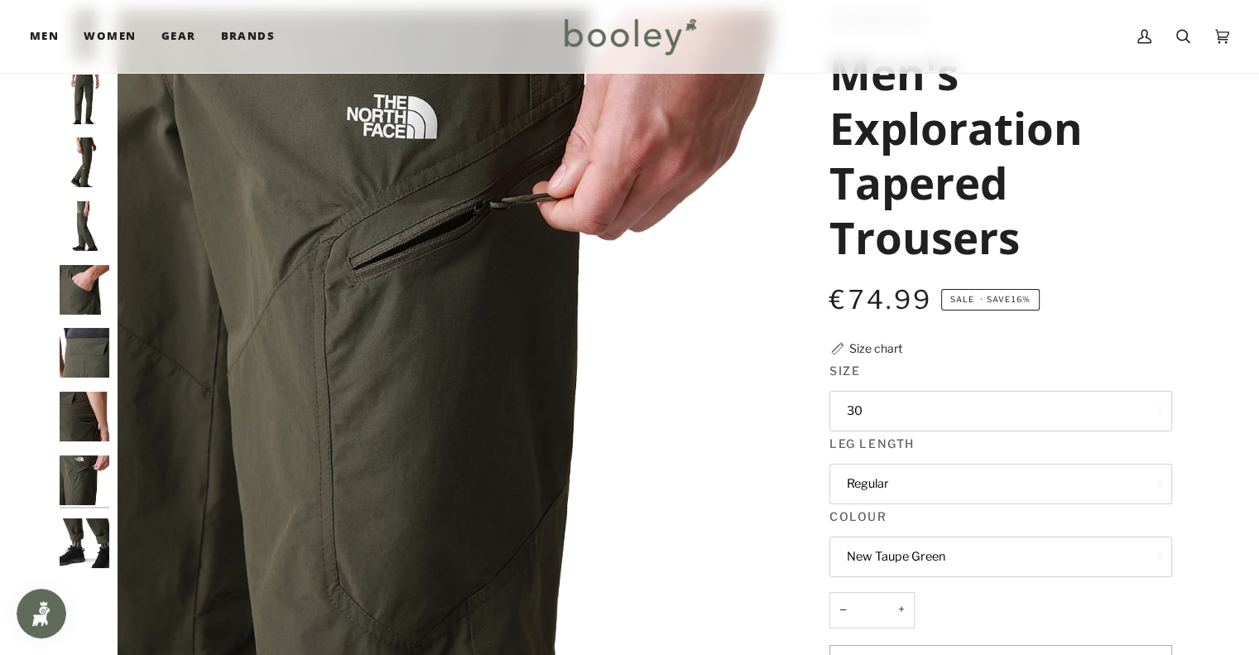
scroll to position [0, 0]
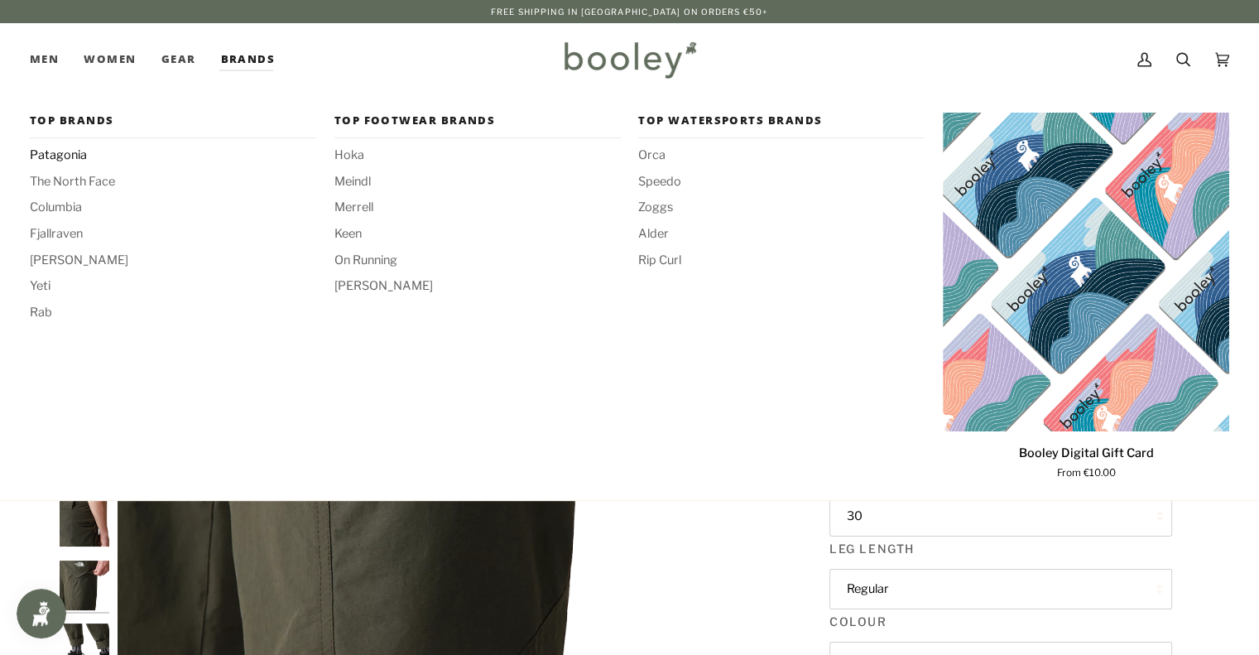
click at [79, 150] on span "Patagonia" at bounding box center [173, 155] width 286 height 18
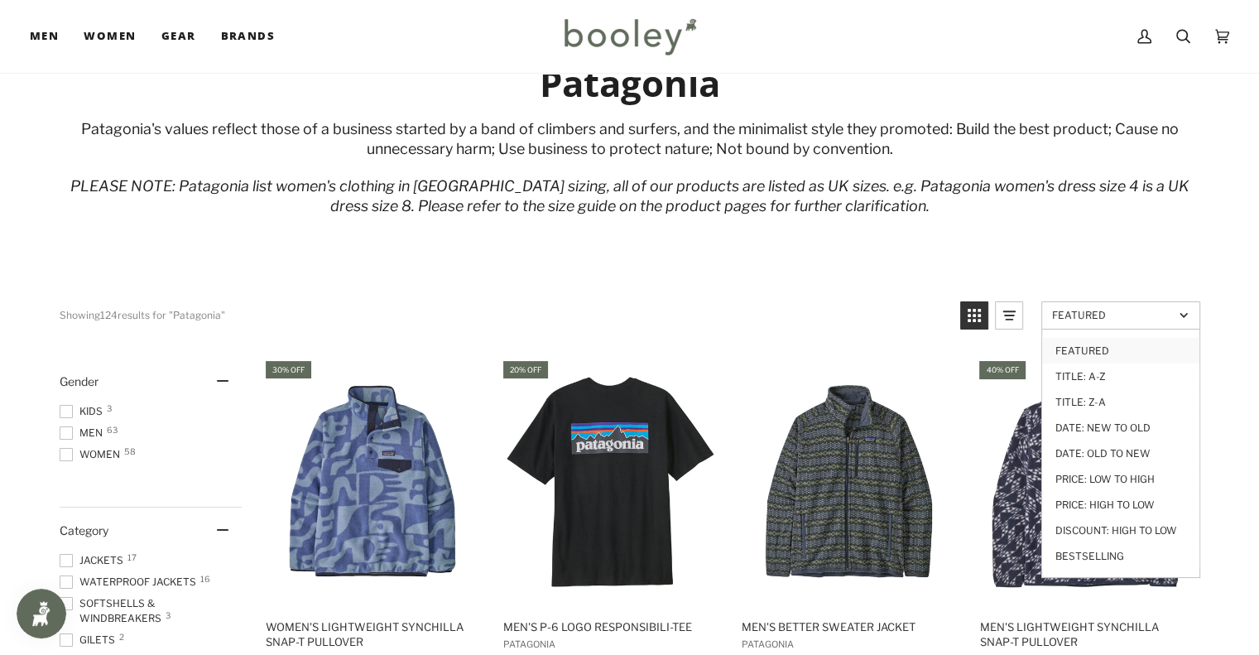
click at [1100, 324] on link "Featured" at bounding box center [1120, 315] width 159 height 28
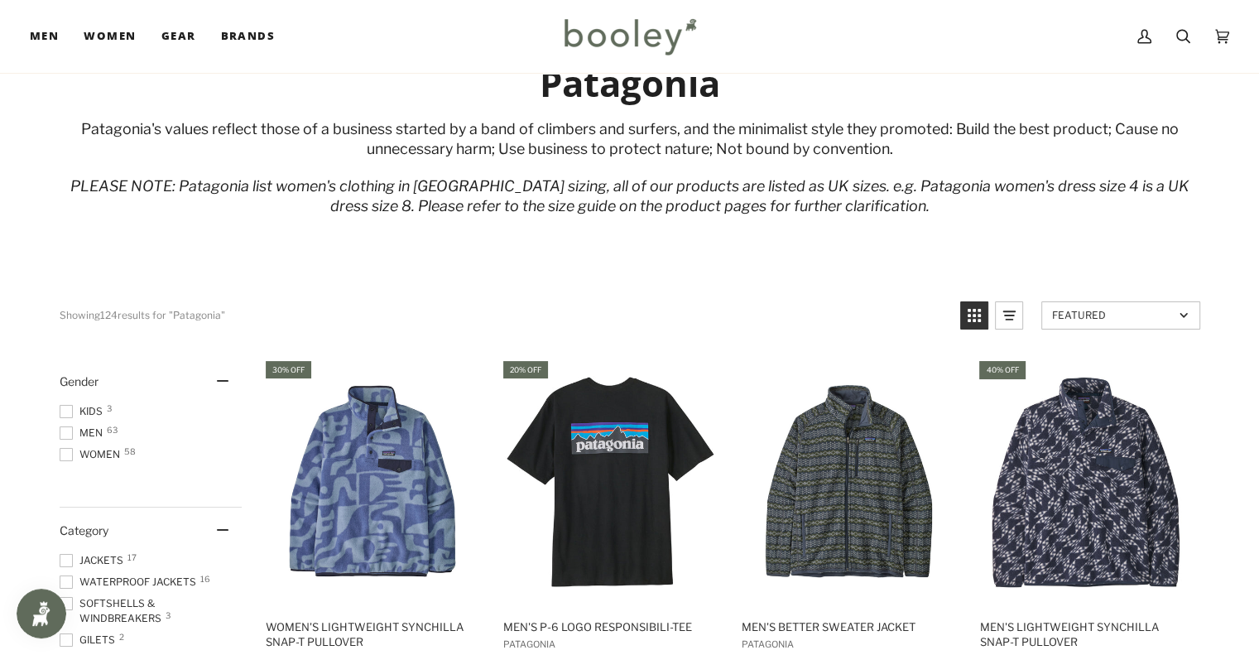
click at [1100, 324] on link "Featured" at bounding box center [1120, 315] width 159 height 28
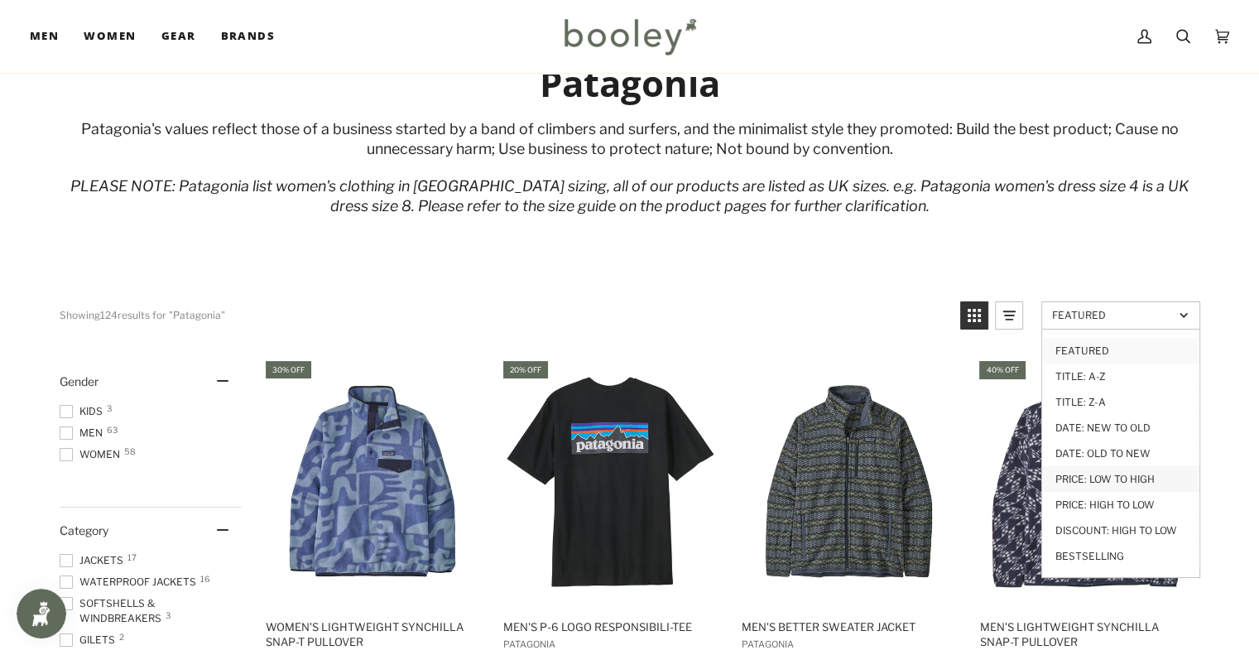
click at [1115, 477] on link "Price: Low to High" at bounding box center [1120, 479] width 157 height 26
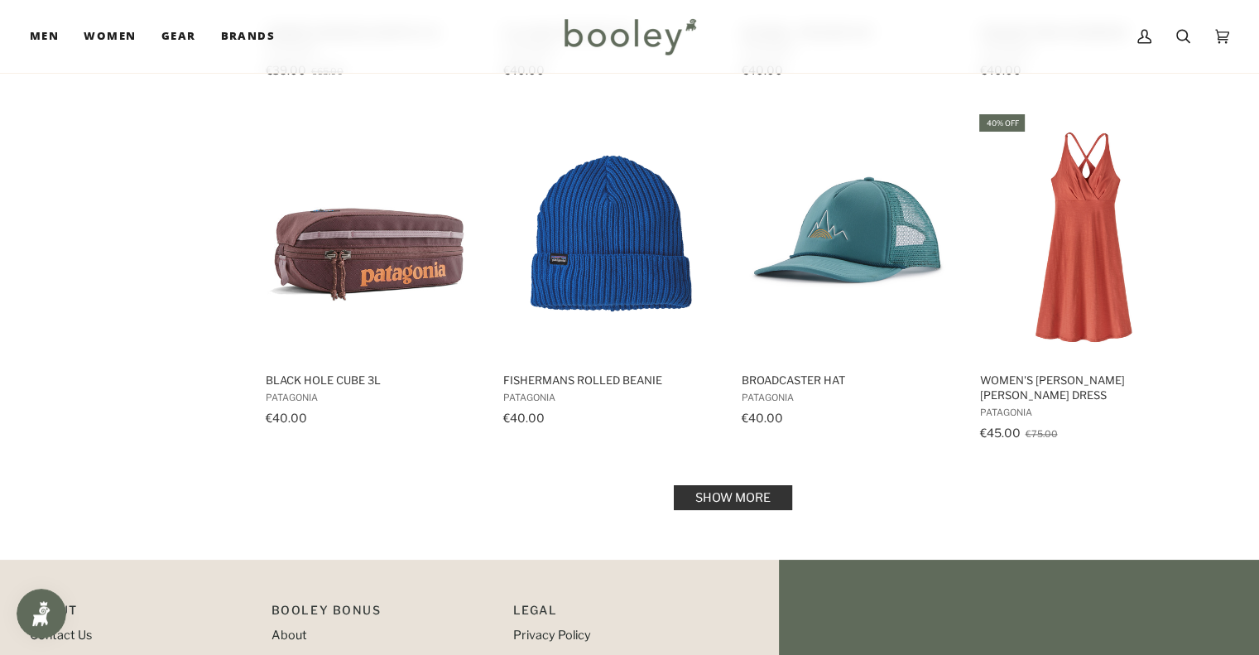
scroll to position [1731, 0]
click at [716, 486] on link "Show more" at bounding box center [733, 496] width 118 height 25
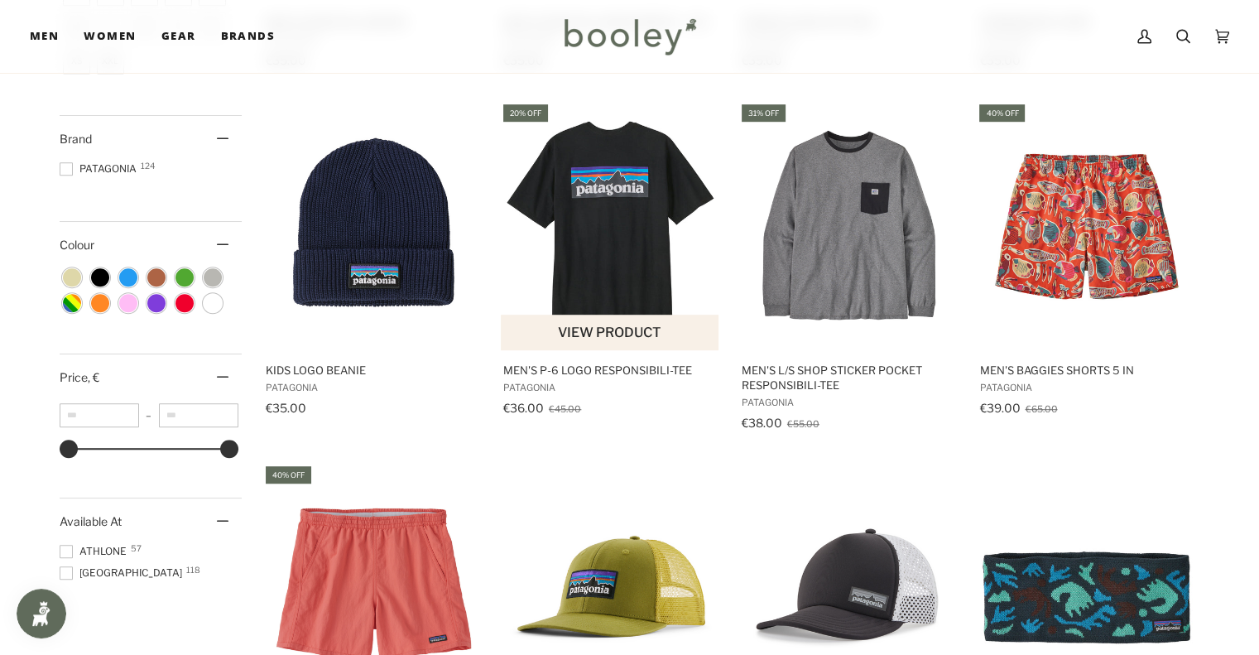
scroll to position [975, 0]
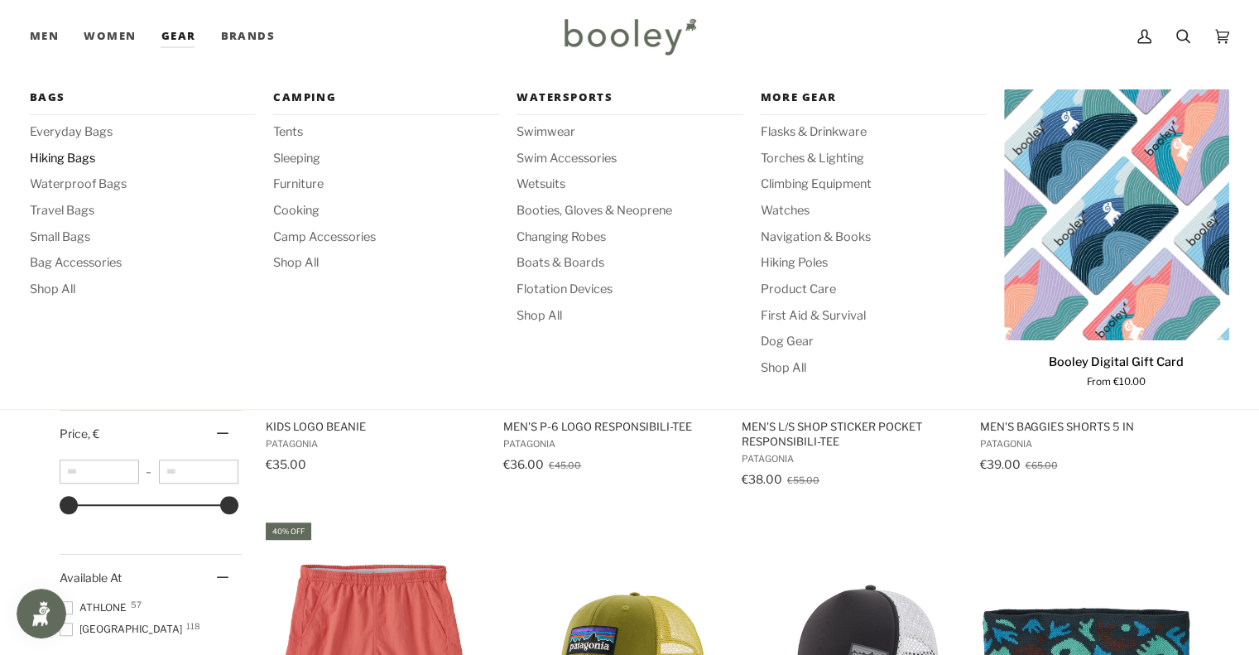
click at [72, 160] on span "Hiking Bags" at bounding box center [142, 159] width 225 height 18
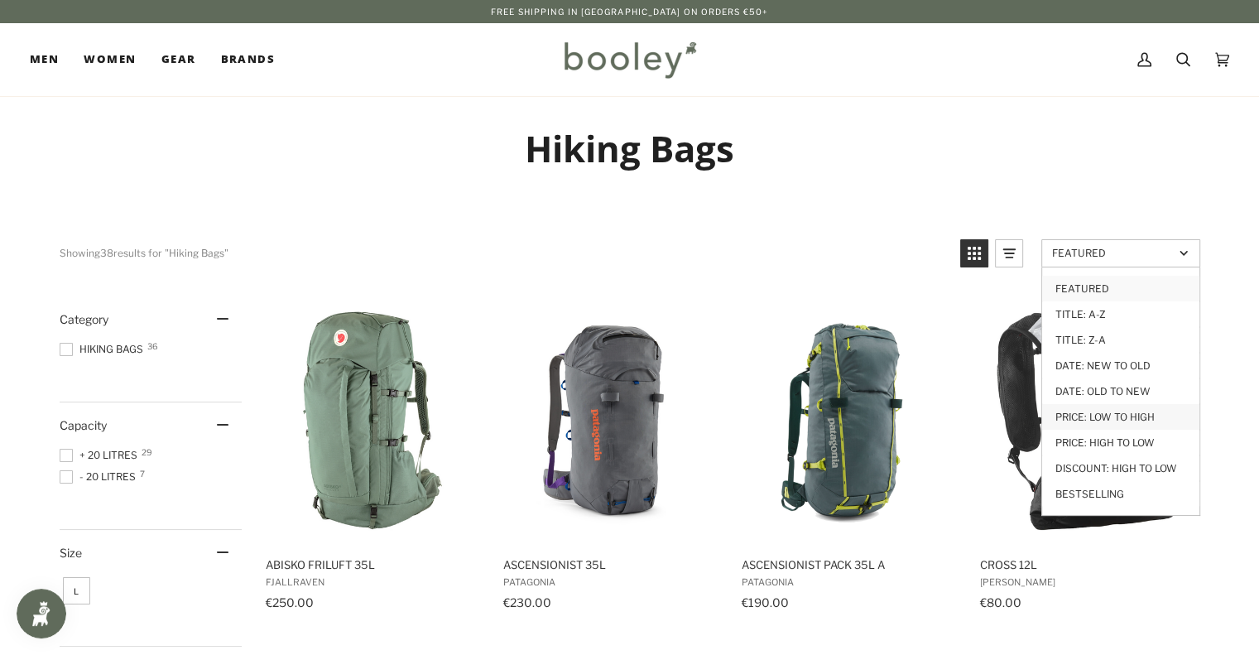
click at [1112, 414] on link "Price: Low to High" at bounding box center [1120, 417] width 157 height 26
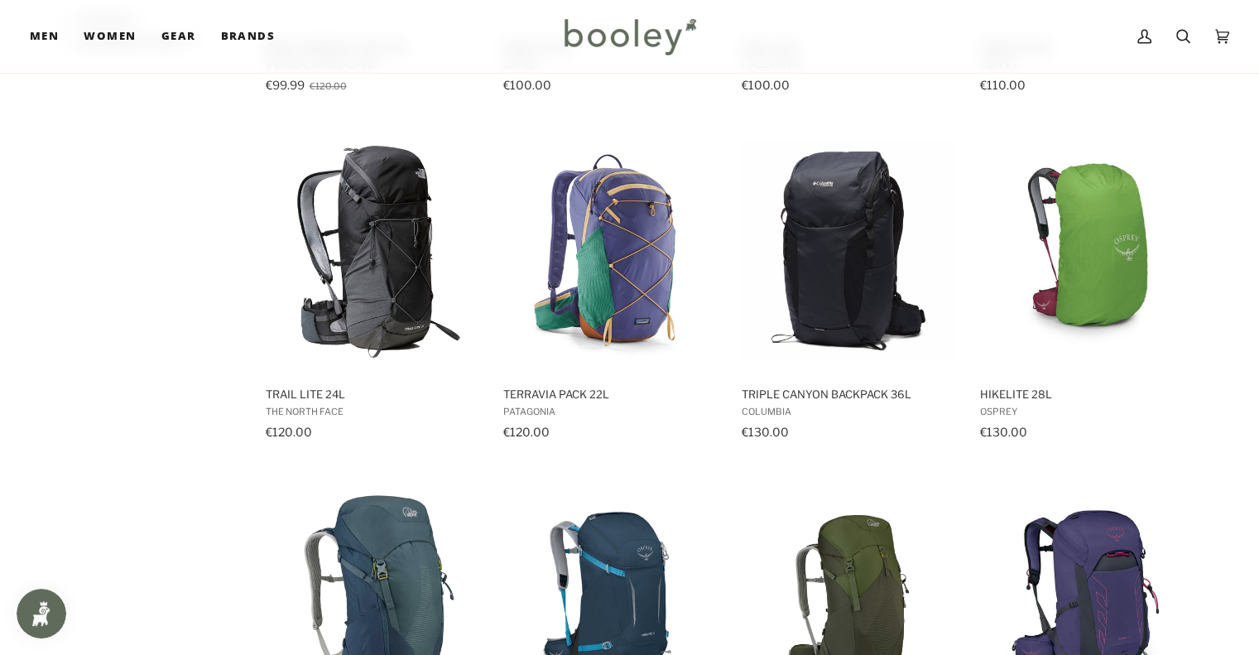
scroll to position [1211, 0]
